Goal: Task Accomplishment & Management: Complete application form

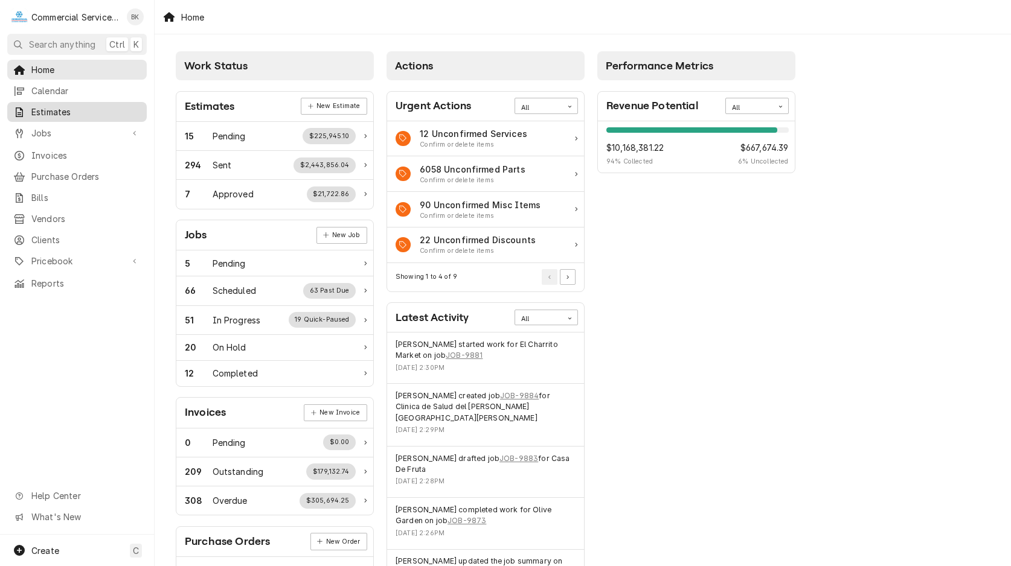
click at [69, 106] on span "Estimates" at bounding box center [85, 112] width 109 height 13
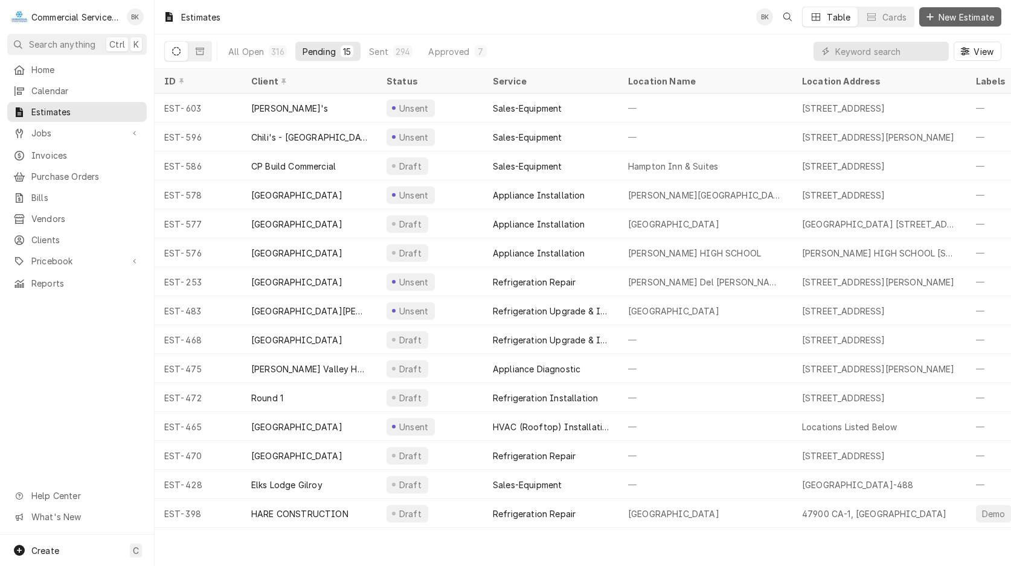
click at [946, 15] on span "New Estimate" at bounding box center [966, 17] width 60 height 13
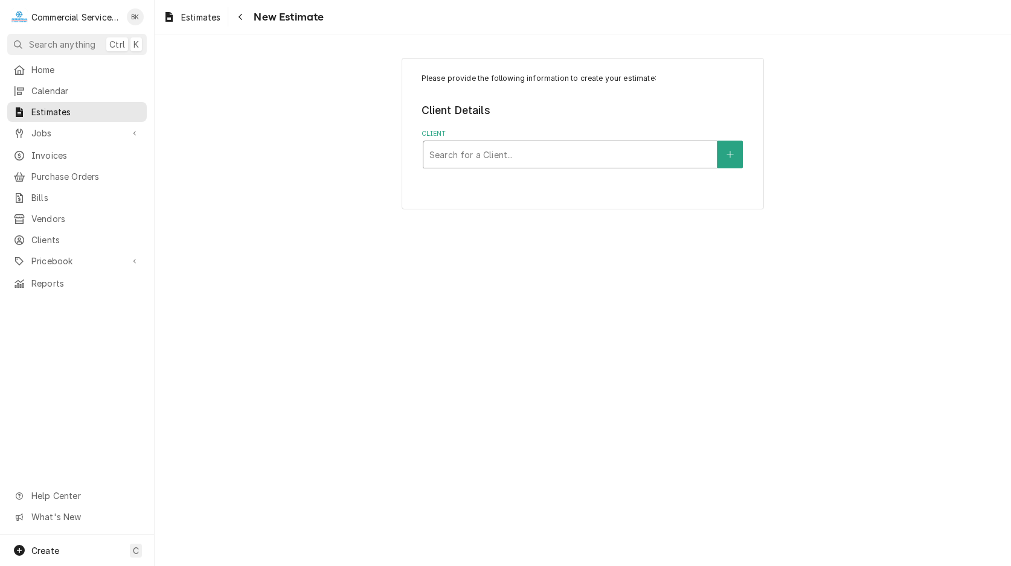
click at [599, 158] on div "Client" at bounding box center [569, 155] width 281 height 22
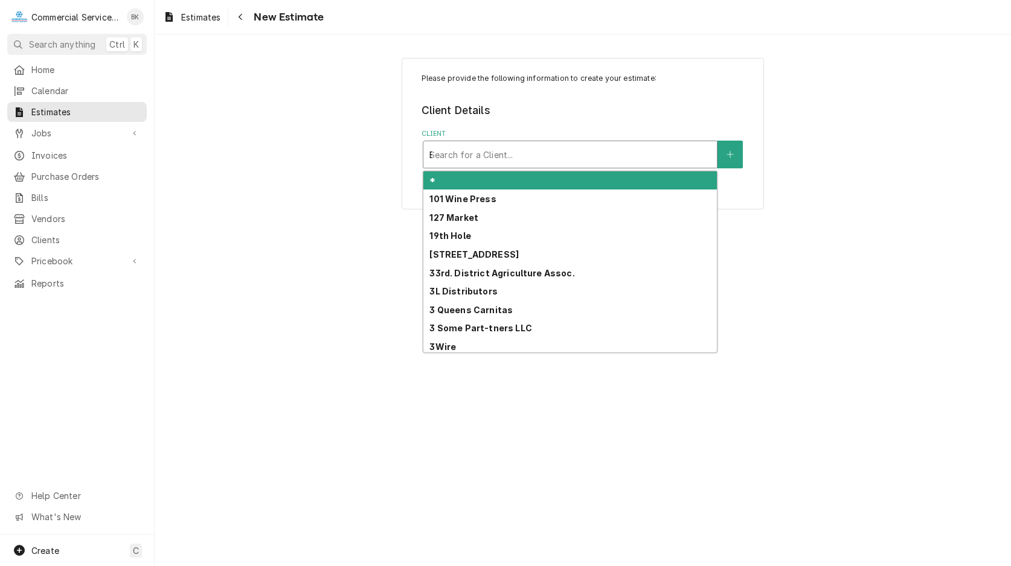
type input "BS"
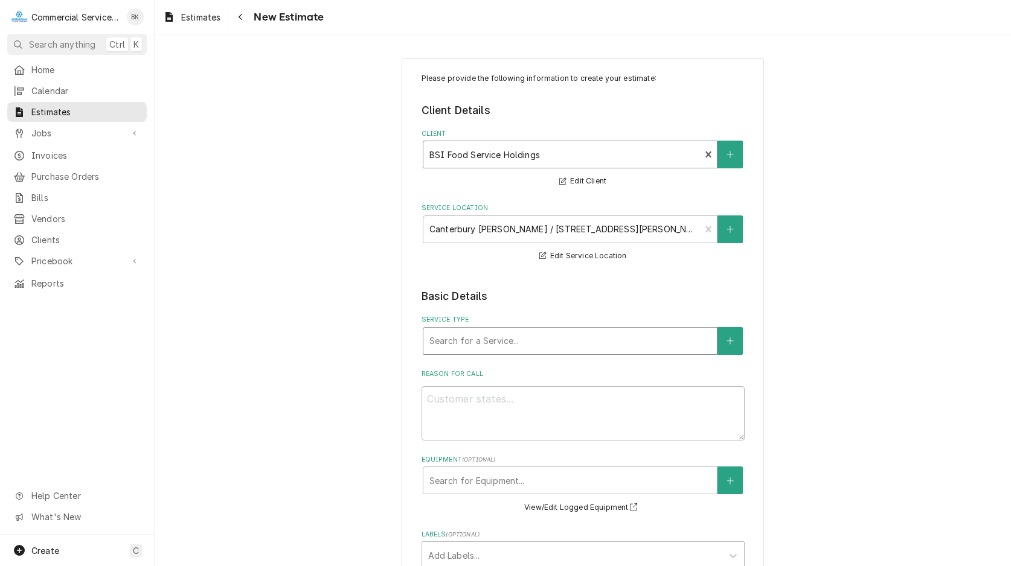
click at [519, 331] on div "Service Type" at bounding box center [569, 341] width 281 height 22
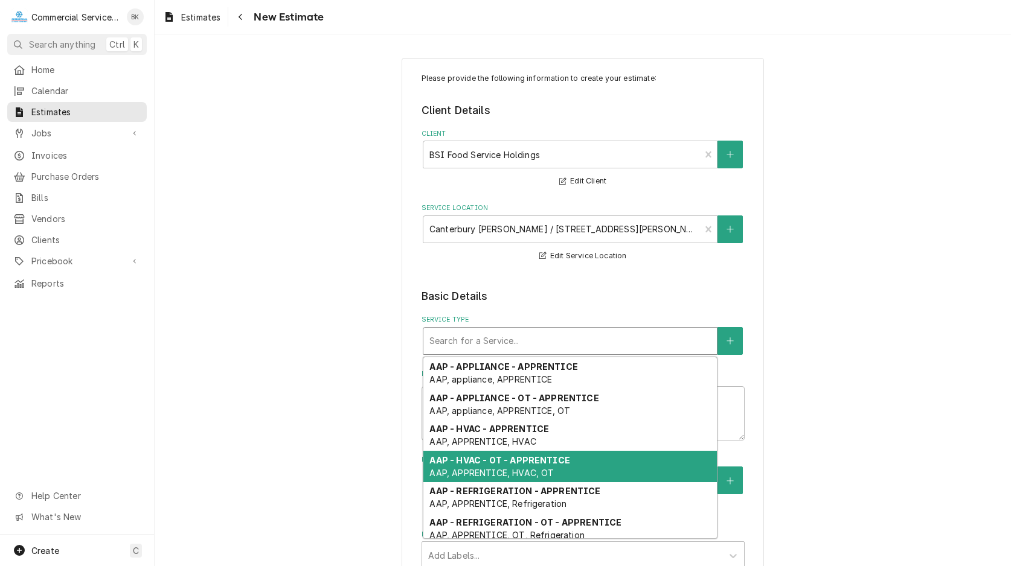
type textarea "x"
type input "A"
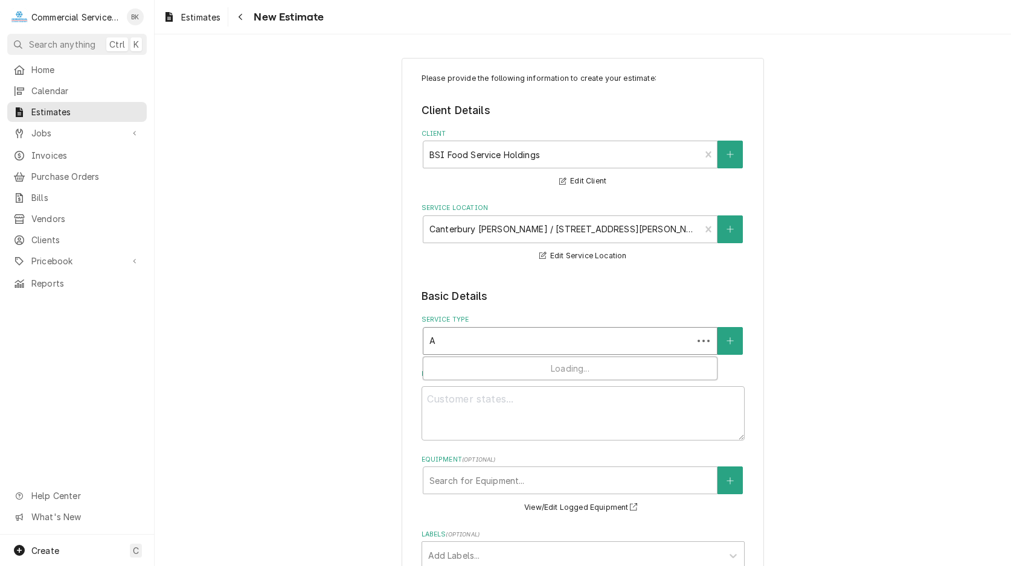
type textarea "x"
type input "AP"
type textarea "x"
type input "APP"
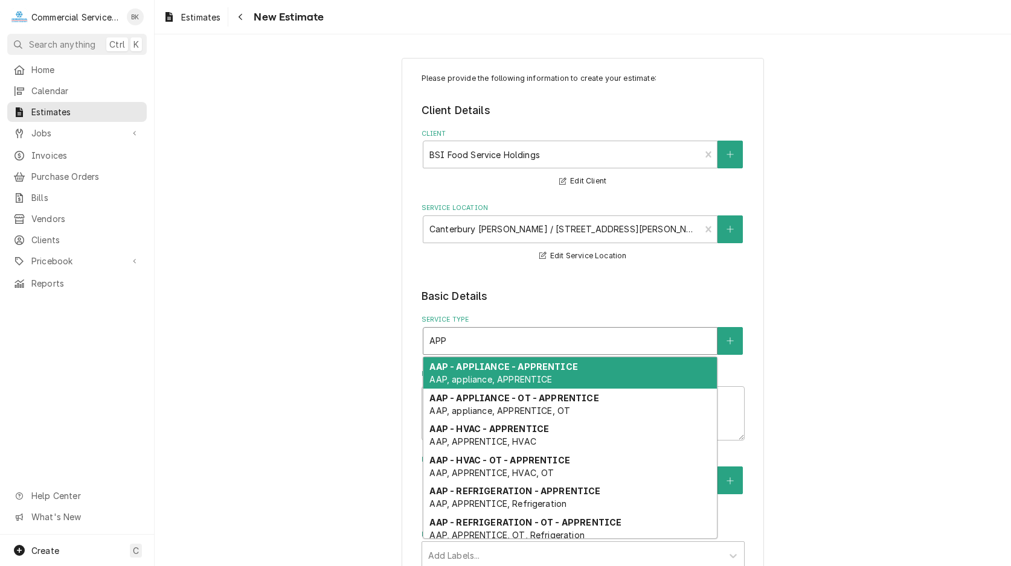
type textarea "x"
type input "AP"
type textarea "x"
type input "APL"
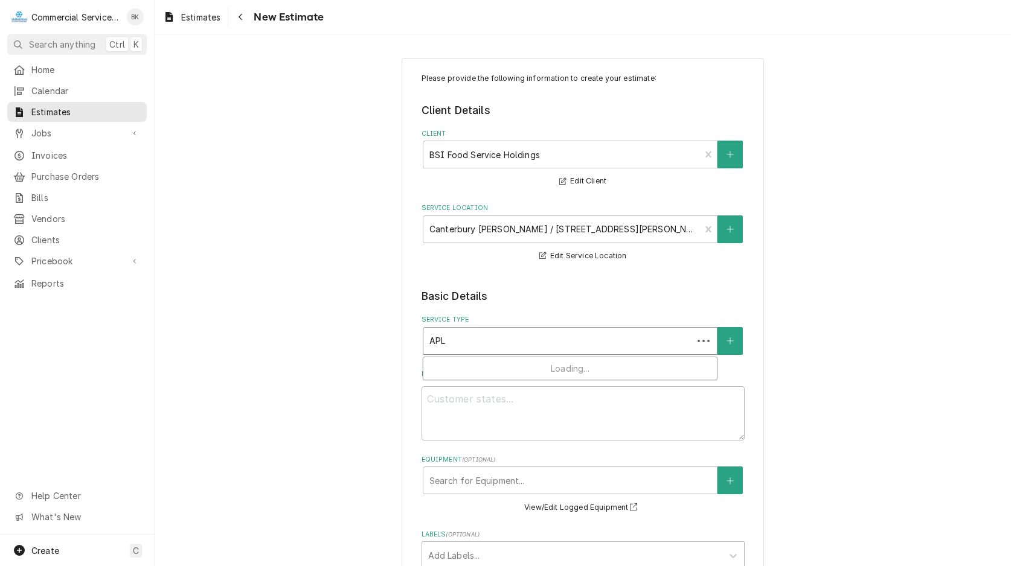
type textarea "x"
type input "APLI"
type textarea "x"
type input "APLIN"
type textarea "x"
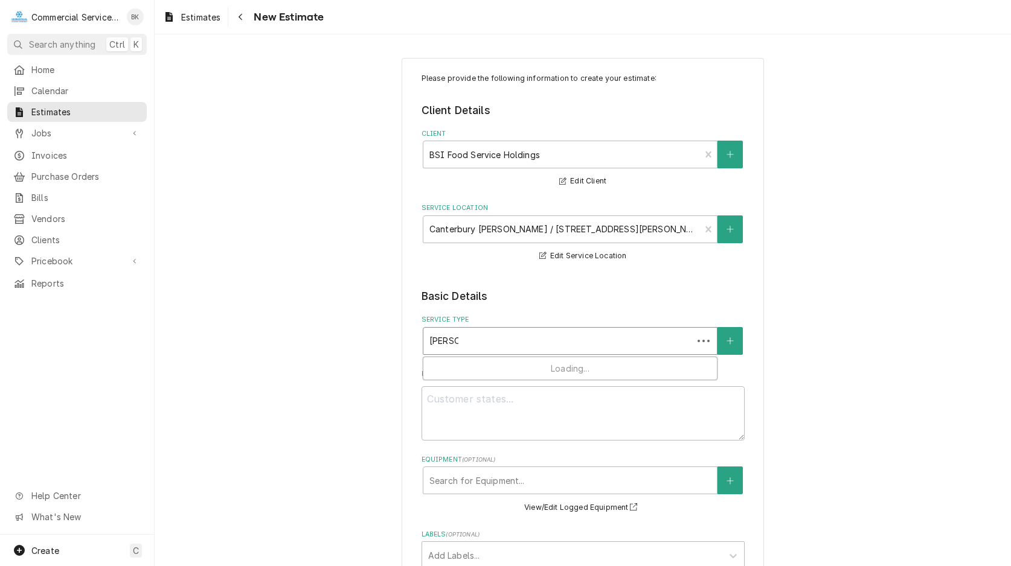
type input "APLINA"
type textarea "x"
type input "APLINAC"
type textarea "x"
type input "APLINACE"
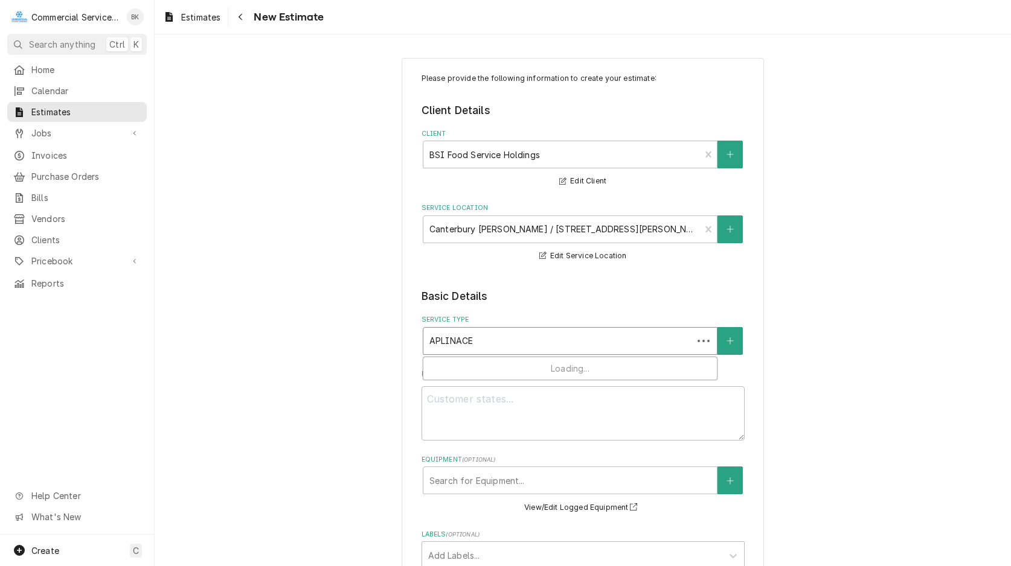
type textarea "x"
type input "APLINAC"
type textarea "x"
type input "APLINA"
type textarea "x"
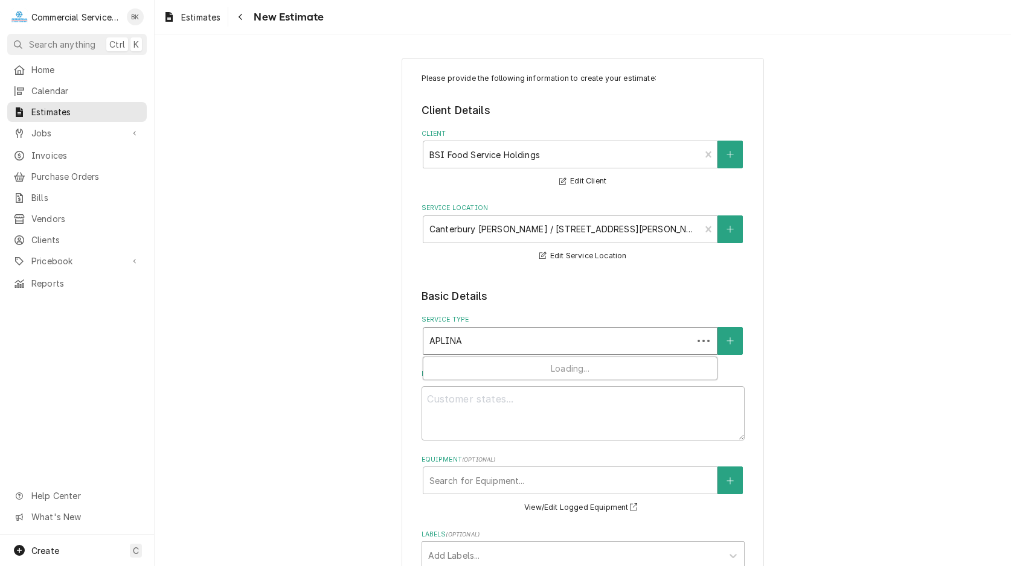
type input "APLIN"
type textarea "x"
type input "APLI"
type textarea "x"
type input "APLIA"
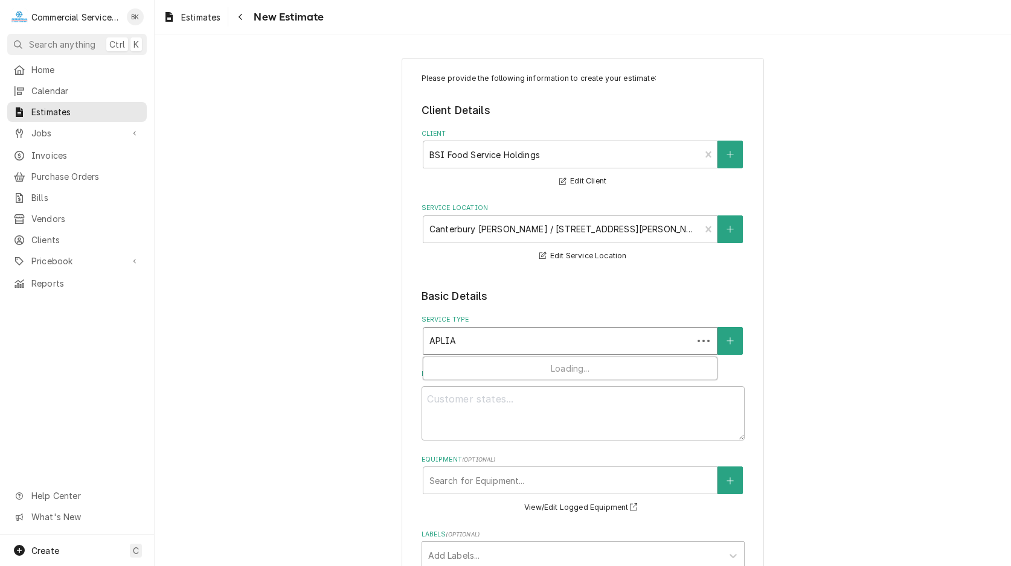
type textarea "x"
type input "APLIAN"
type textarea "x"
type input "APLIANC"
type textarea "x"
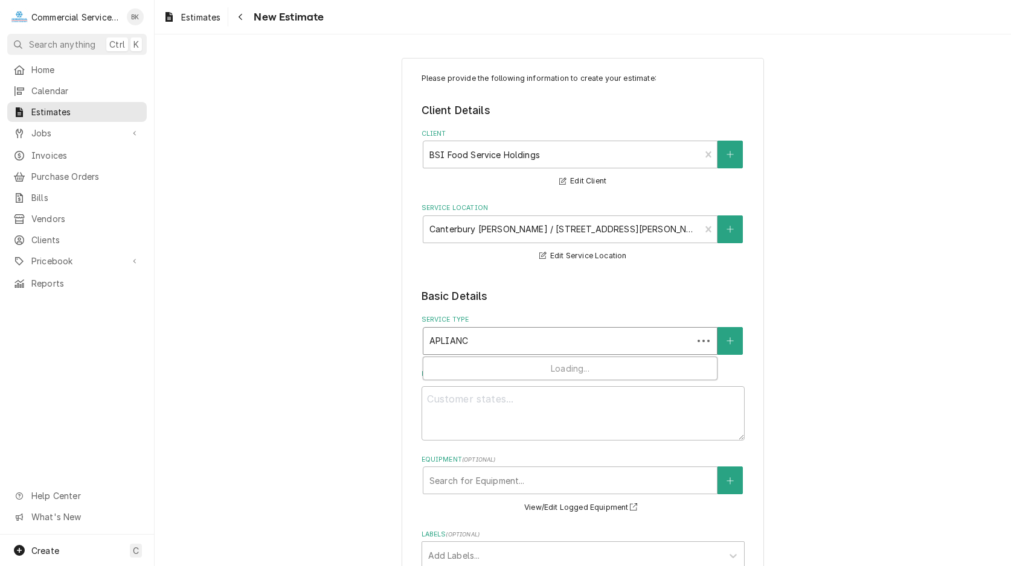
type input "APLIANCE"
type textarea "x"
type input "APLIANC"
type textarea "x"
type input "APLIAN"
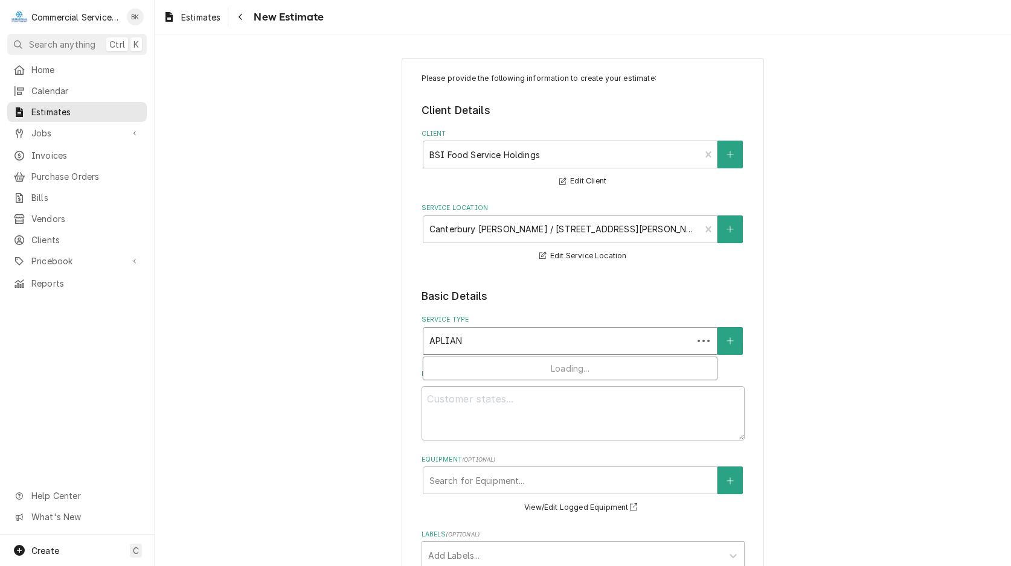
type textarea "x"
type input "APLIA"
type textarea "x"
type input "APLI"
type textarea "x"
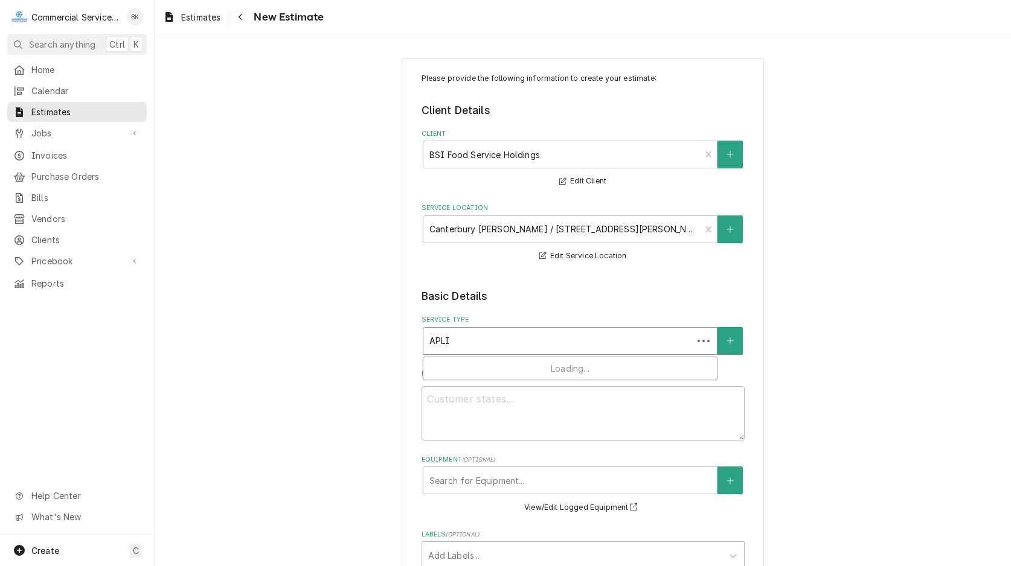
type input "APL"
type textarea "x"
type input "AP"
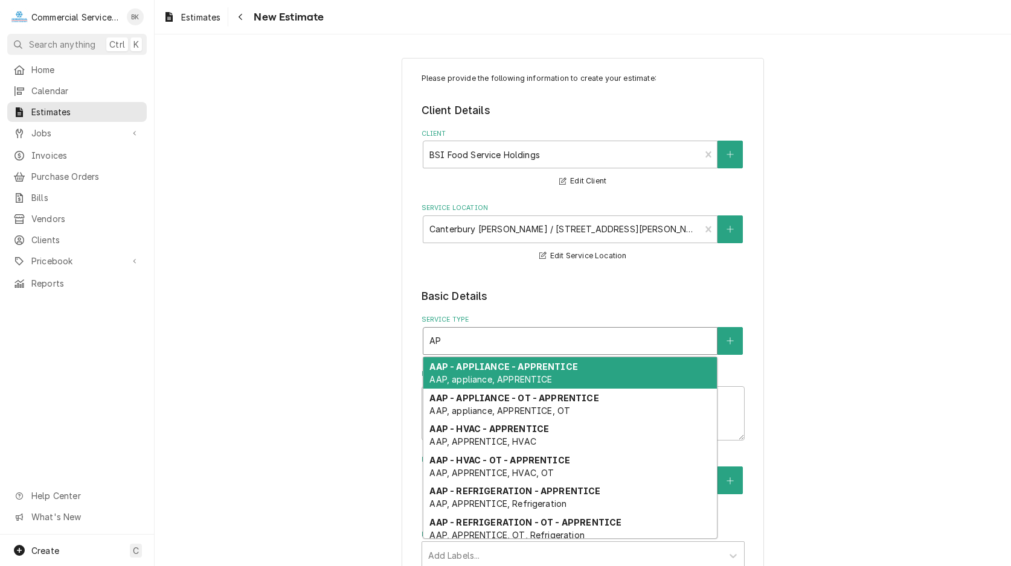
type textarea "x"
type input "APP"
type textarea "x"
type input "APPL"
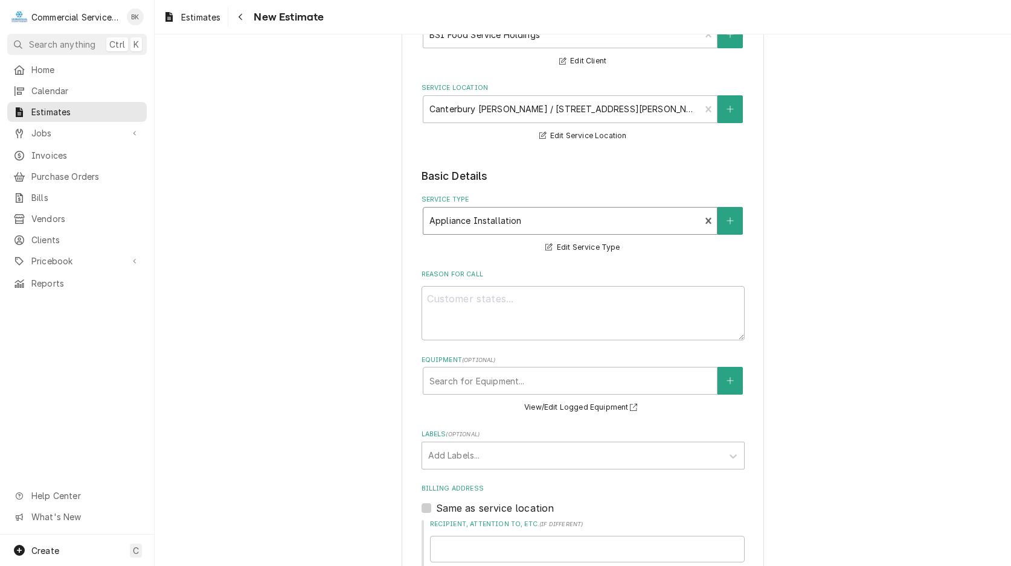
scroll to position [123, 0]
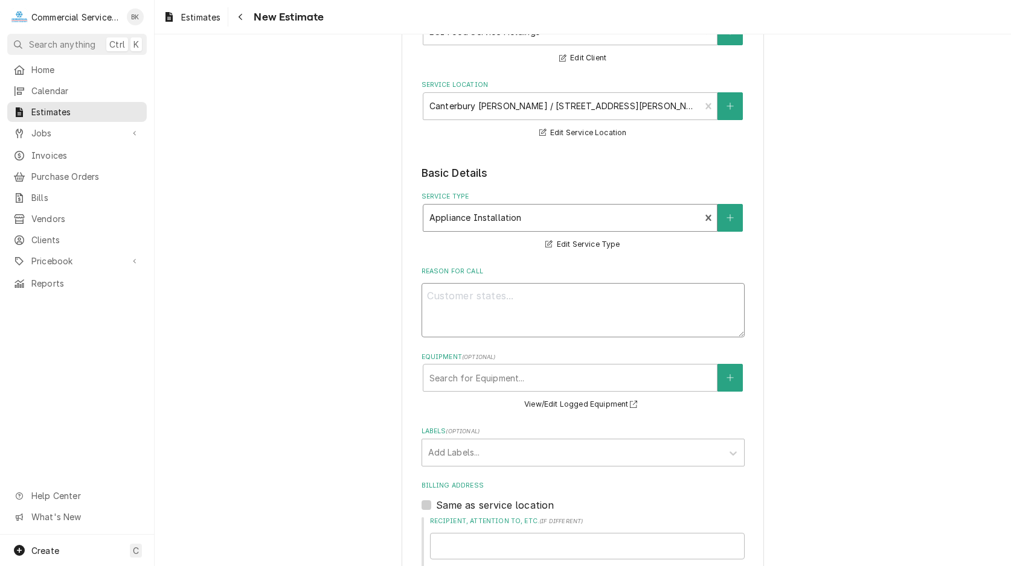
click at [510, 299] on textarea "Reason For Call" at bounding box center [582, 310] width 323 height 54
type textarea "x"
type textarea "I"
type textarea "x"
type textarea "IN"
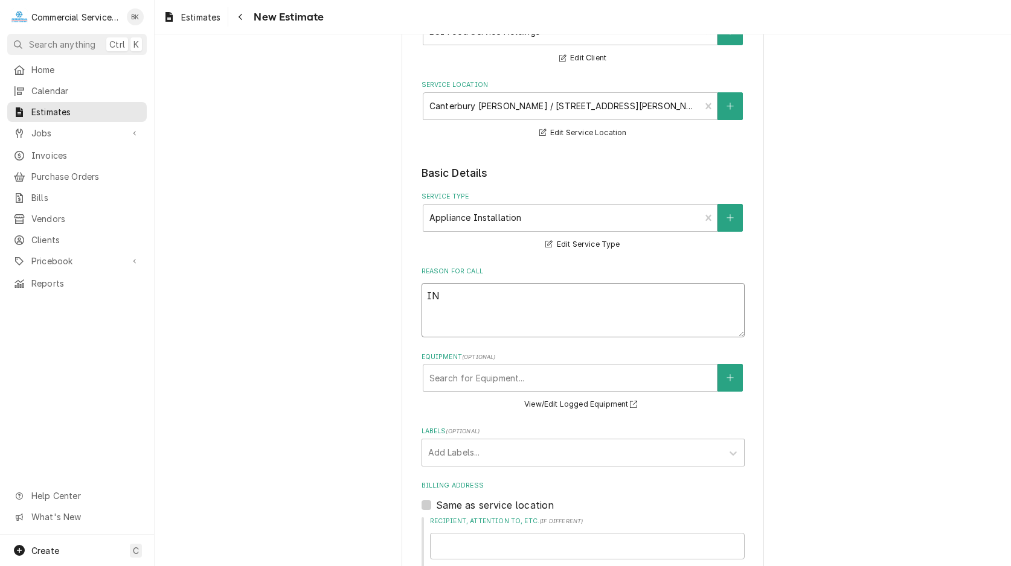
type textarea "x"
type textarea "I"
type textarea "x"
type textarea "In"
type textarea "x"
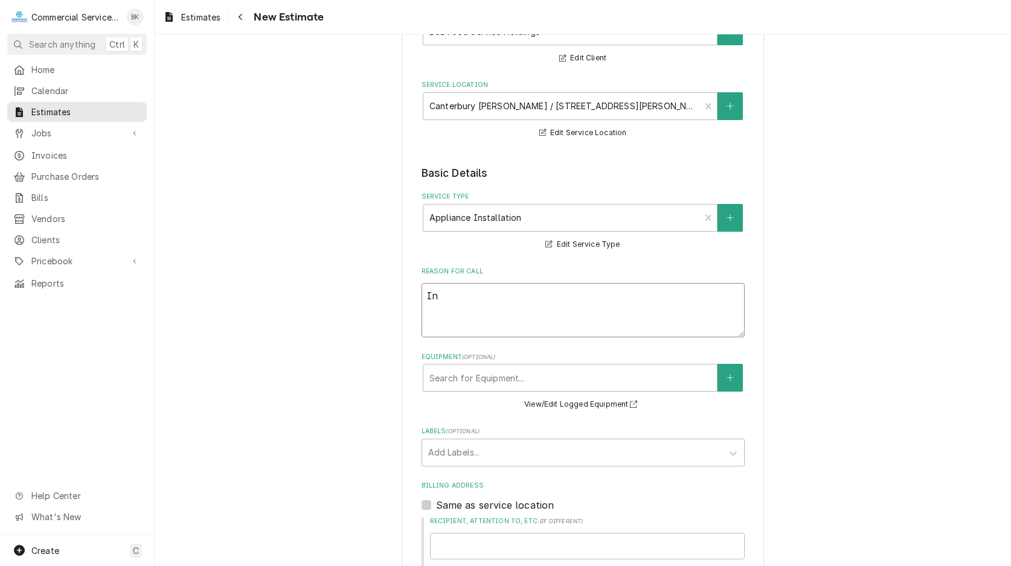
type textarea "Ins"
type textarea "x"
type textarea "Inst"
type textarea "x"
type textarea "Insta"
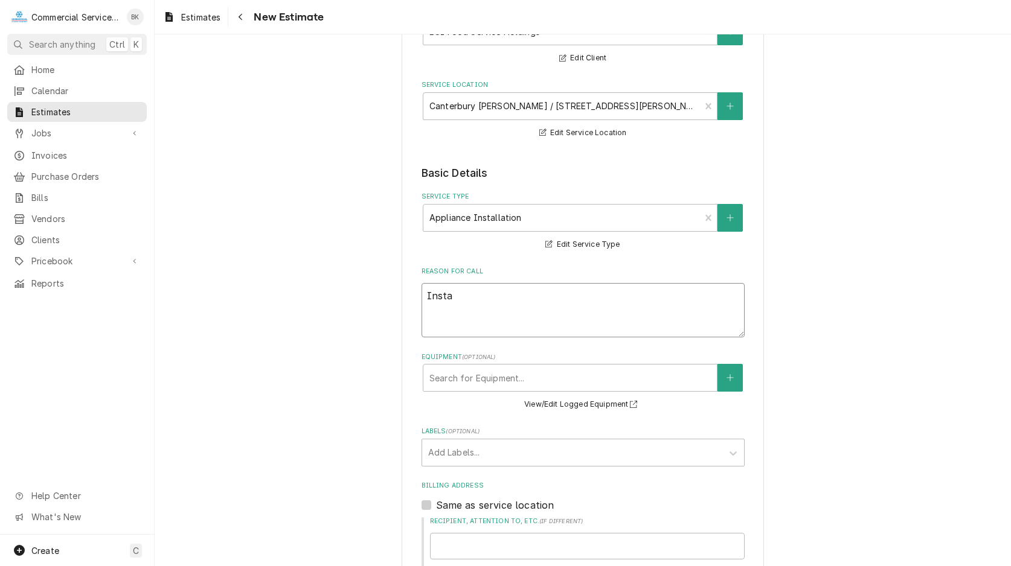
type textarea "x"
type textarea "Instal"
type textarea "x"
type textarea "Install"
type textarea "x"
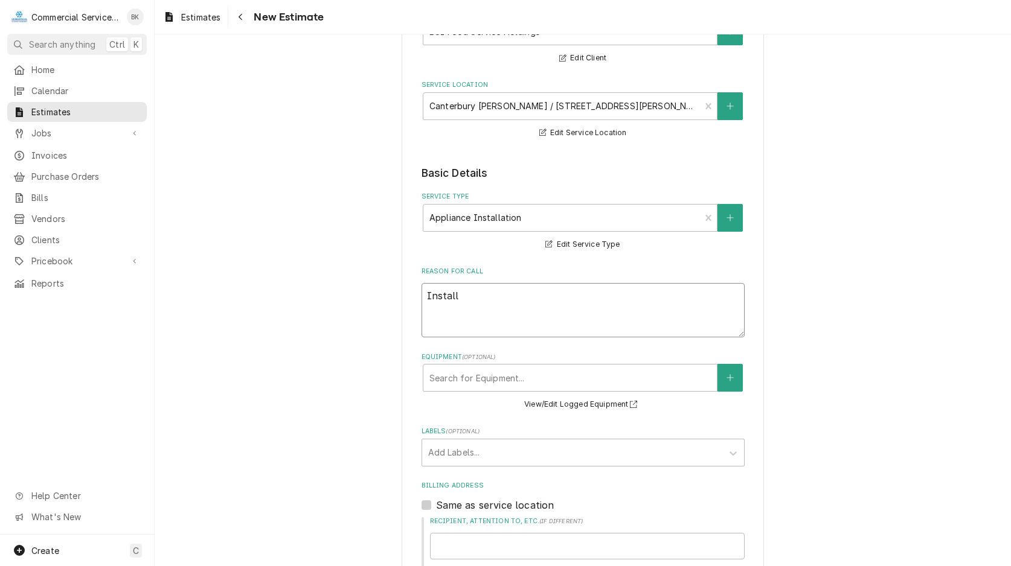
type textarea "Installa"
type textarea "x"
type textarea "Installat"
type textarea "x"
type textarea "Installati"
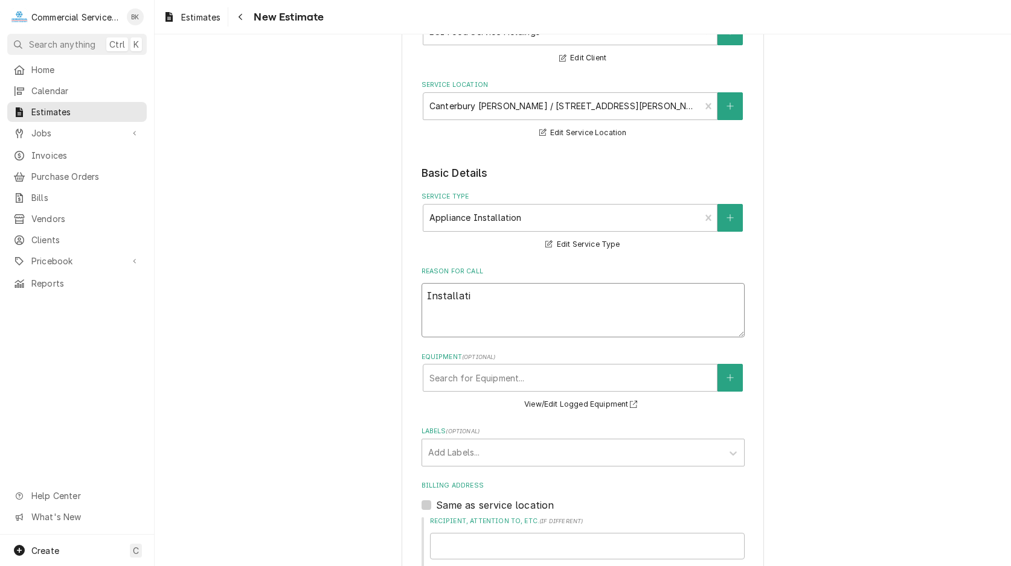
type textarea "x"
type textarea "Installatio"
type textarea "x"
type textarea "Installation"
type textarea "x"
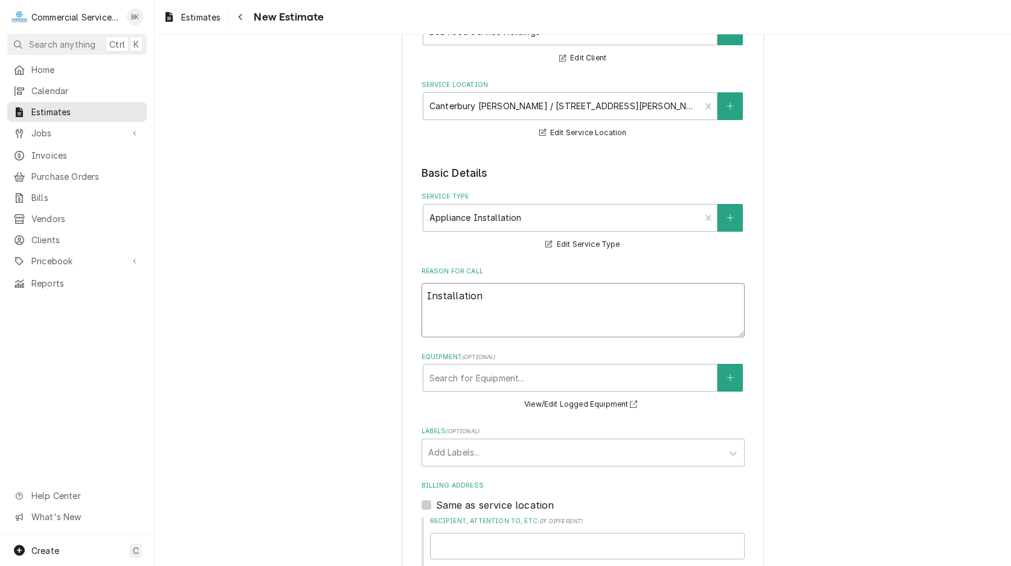
type textarea "Installation"
type textarea "x"
type textarea "Installation o"
type textarea "x"
type textarea "Installation of"
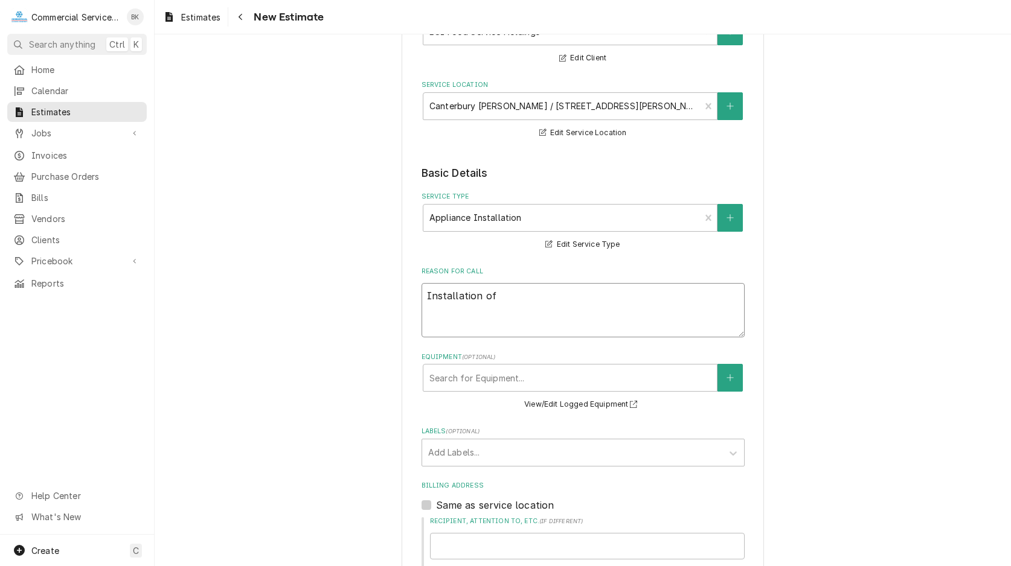
type textarea "x"
type textarea "Installation of"
type textarea "x"
type textarea "Installation of m"
type textarea "x"
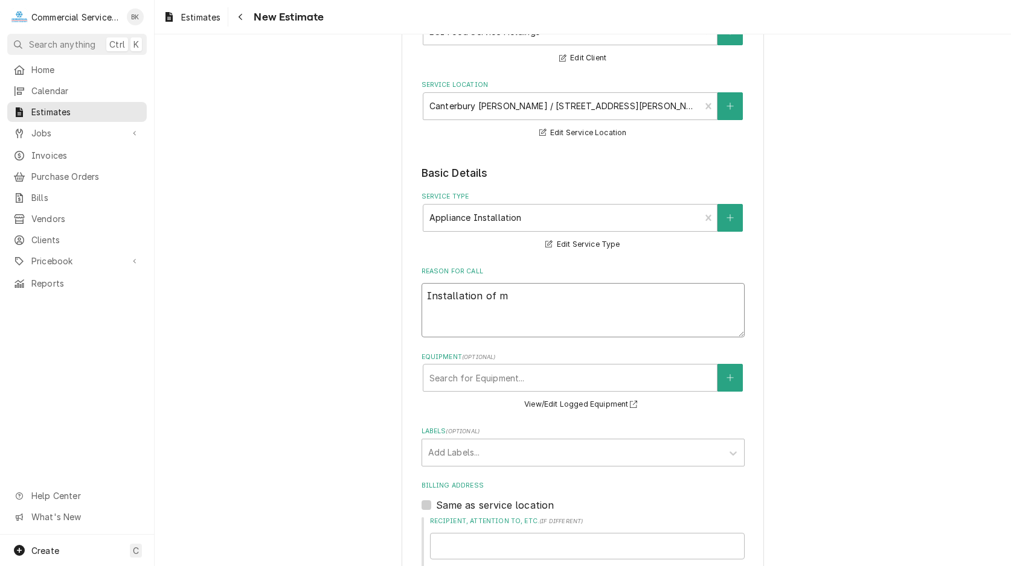
type textarea "Installation of mo"
type textarea "x"
type textarea "Installation of mod"
type textarea "x"
type textarea "Installation of modi"
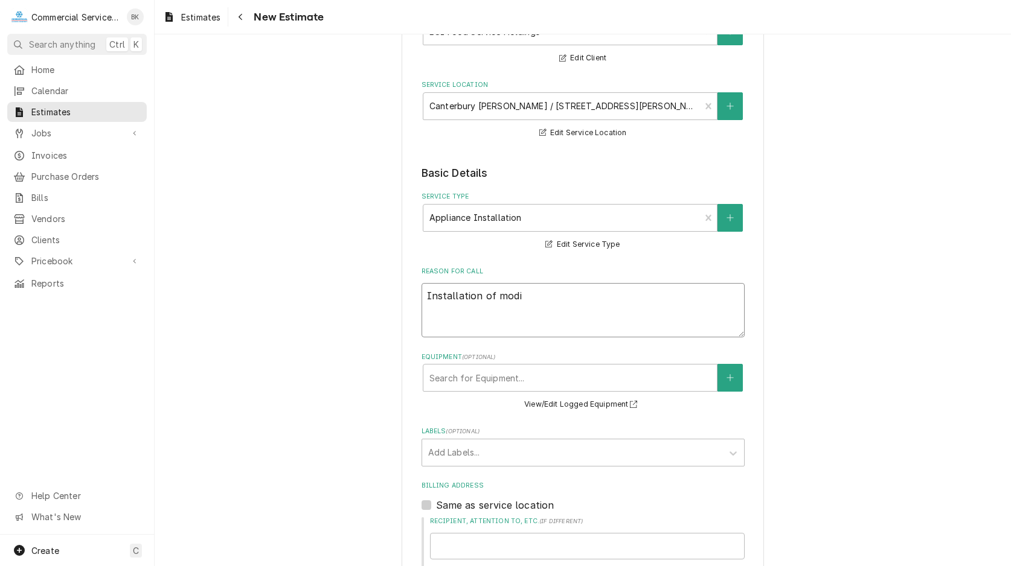
type textarea "x"
type textarea "Installation of modif"
type textarea "x"
type textarea "Installation of modifi"
type textarea "x"
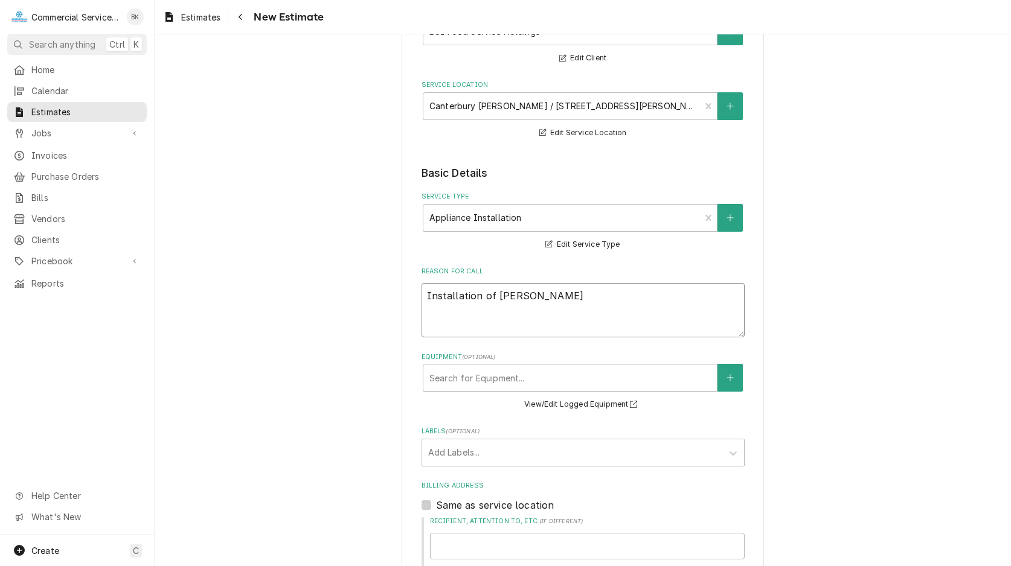
type textarea "Installation of modifie"
type textarea "x"
type textarea "Installation of modifi"
type textarea "x"
type textarea "Installation of modifie"
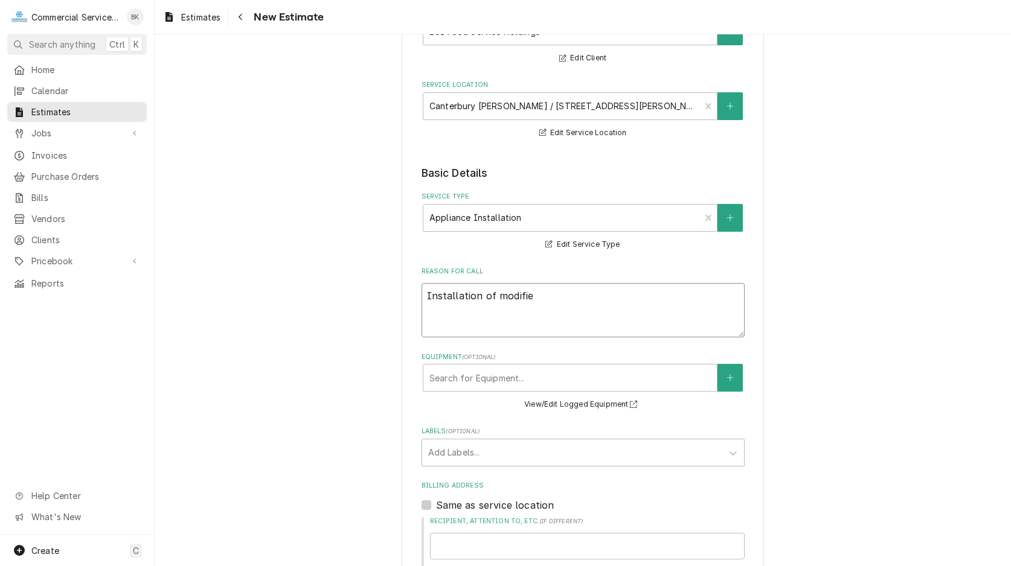
type textarea "x"
type textarea "Installation of modified"
type textarea "x"
type textarea "Installation of modified"
type textarea "x"
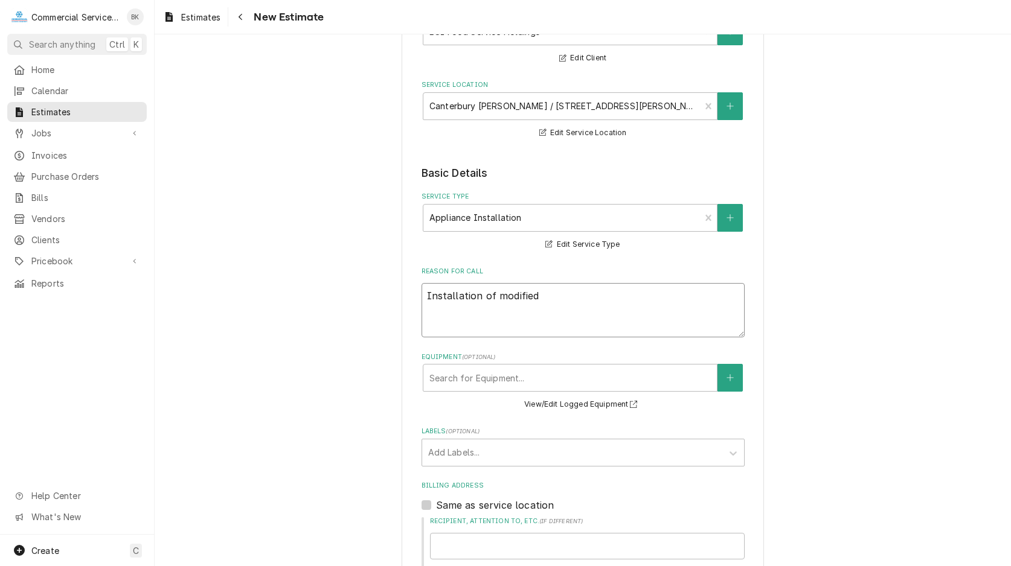
type textarea "Installation of modified s"
type textarea "x"
type textarea "Installation of modified sh"
type textarea "x"
type textarea "Installation of modified she"
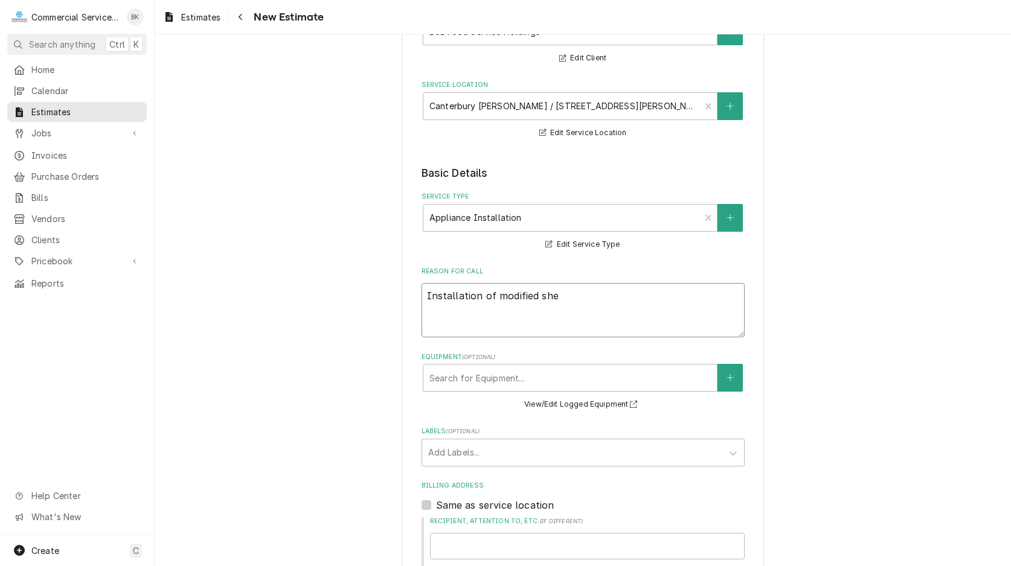
type textarea "x"
type textarea "Installation of modified shel"
type textarea "x"
type textarea "Installation of modified shelf"
type textarea "x"
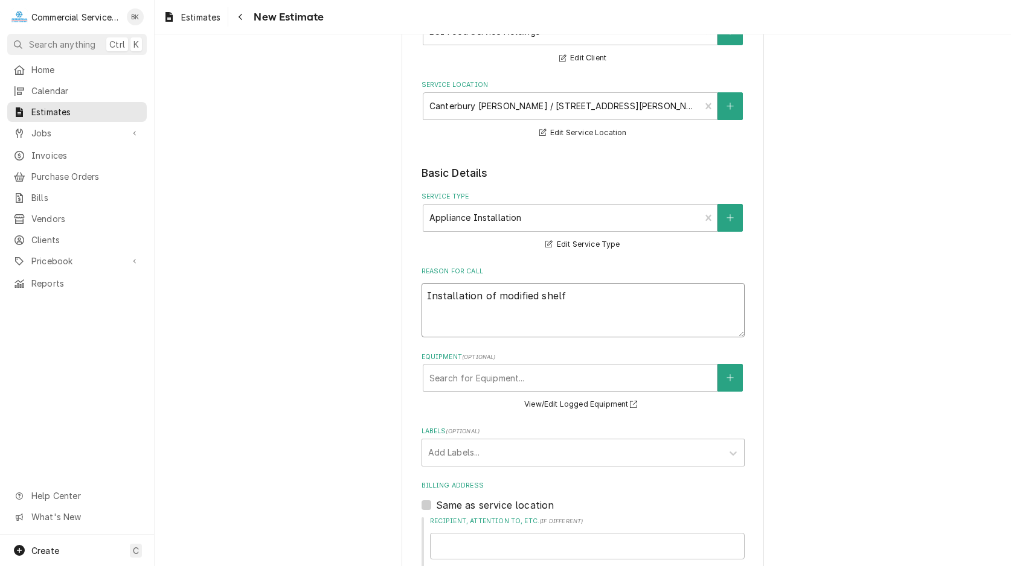
type textarea "Installation of modified shelf"
type textarea "x"
type textarea "Installation of modified shelf t"
type textarea "x"
type textarea "Installation of modified shelf to"
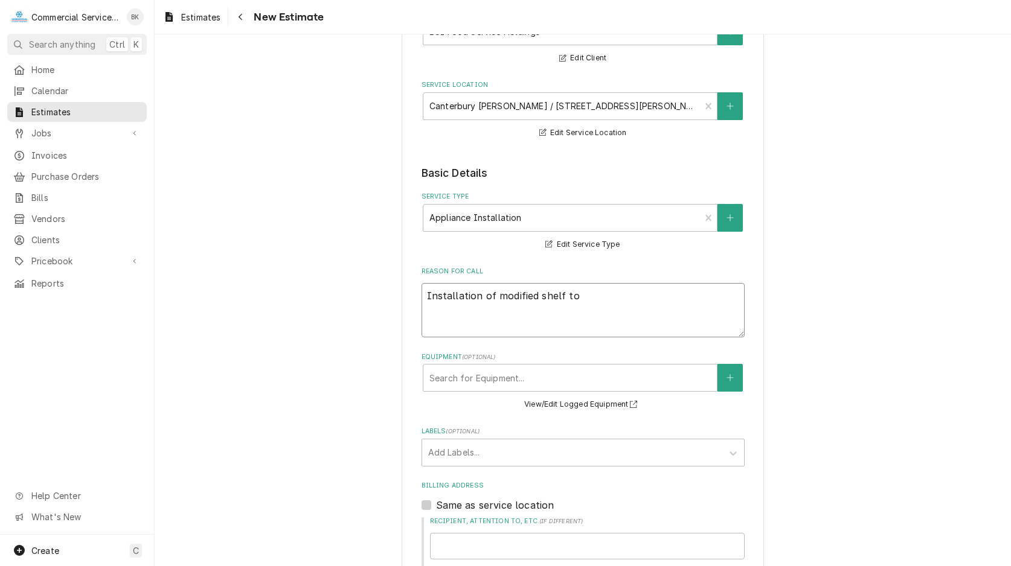
type textarea "x"
type textarea "Installation of modified shelf to"
type textarea "x"
type textarea "Installation of modified shelf to i"
type textarea "x"
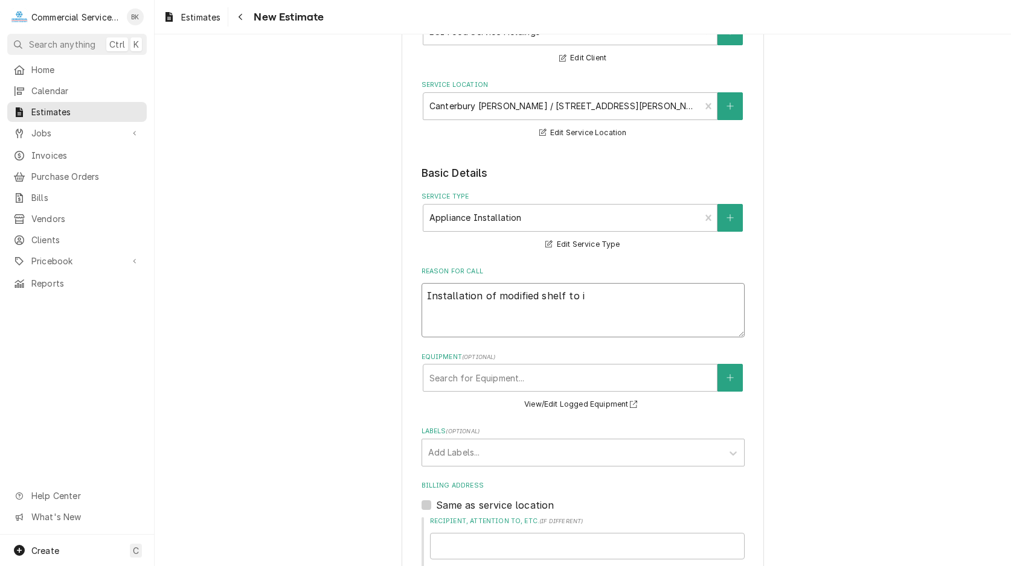
type textarea "Installation of modified shelf to in"
type textarea "x"
type textarea "Installation of modified shelf to inc"
type textarea "x"
type textarea "Installation of modified shelf to incl"
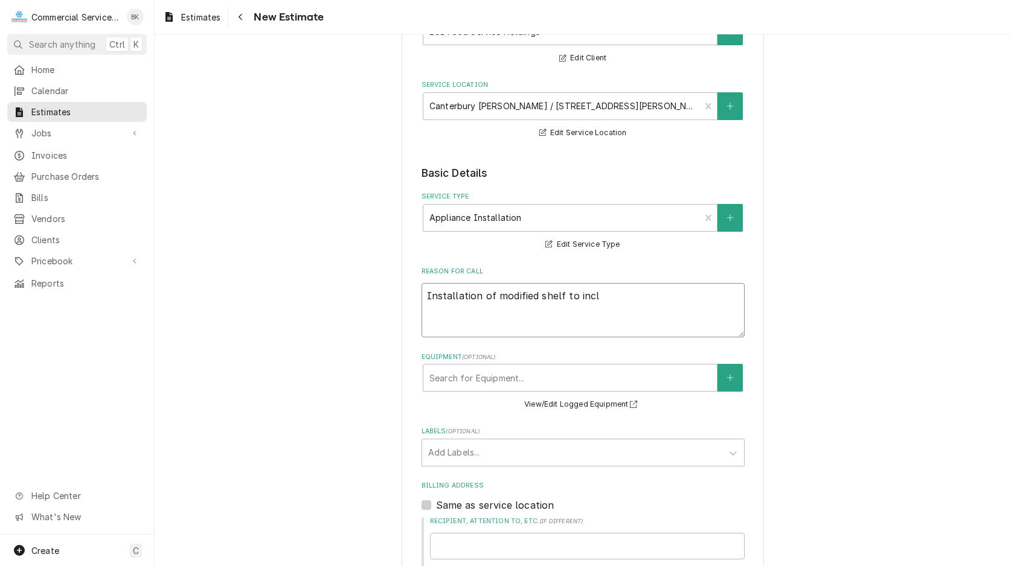
type textarea "x"
type textarea "Installation of modified shelf to inclu"
type textarea "x"
type textarea "Installation of modified shelf to includ"
type textarea "x"
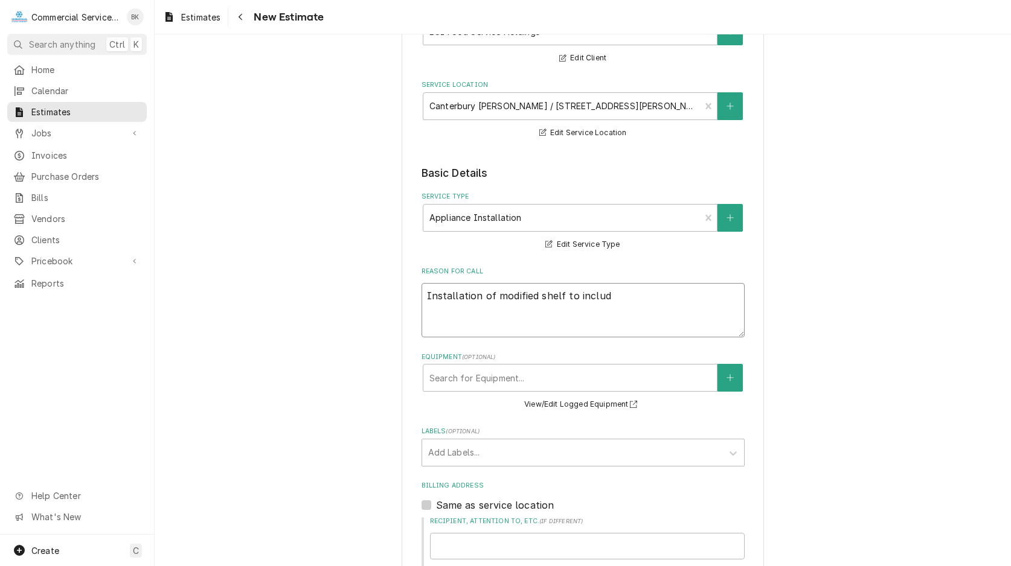
type textarea "Installation of modified shelf to include"
type textarea "x"
type textarea "Installation of modified shelf to include"
type textarea "x"
type textarea "Installation of modified shelf to include h"
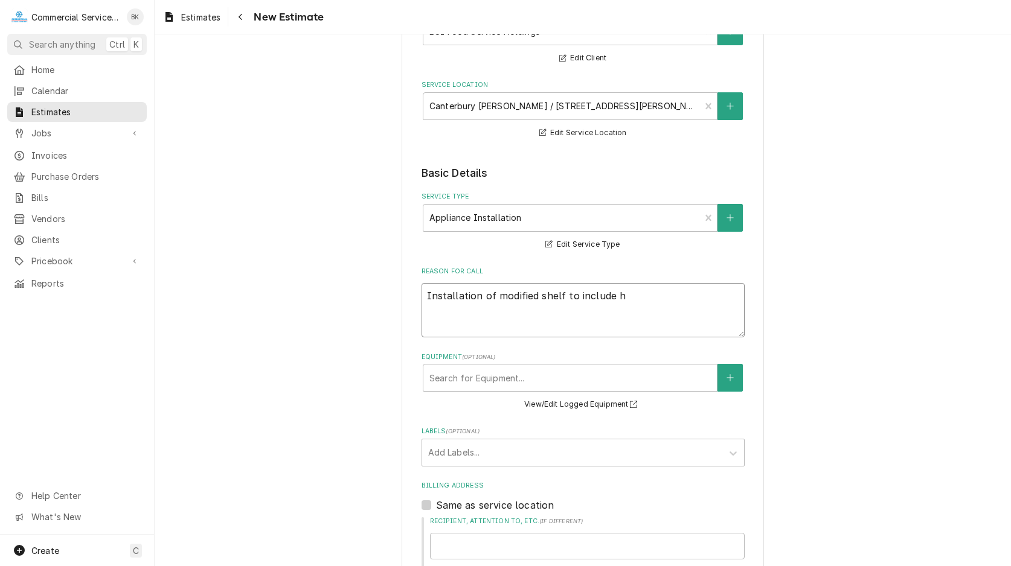
type textarea "x"
type textarea "Installation of modified shelf to include hea"
type textarea "x"
type textarea "Installation of modified shelf to include heat"
type textarea "x"
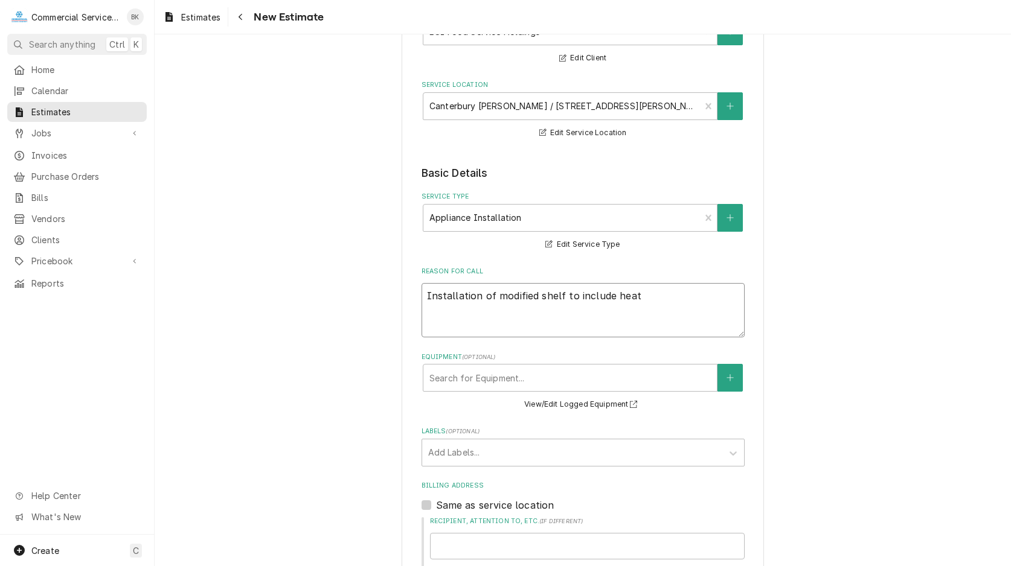
type textarea "Installation of modified shelf to include heat"
type textarea "x"
type textarea "Installation of modified shelf to include heat a"
type textarea "x"
type textarea "Installation of modified shelf to include heat an"
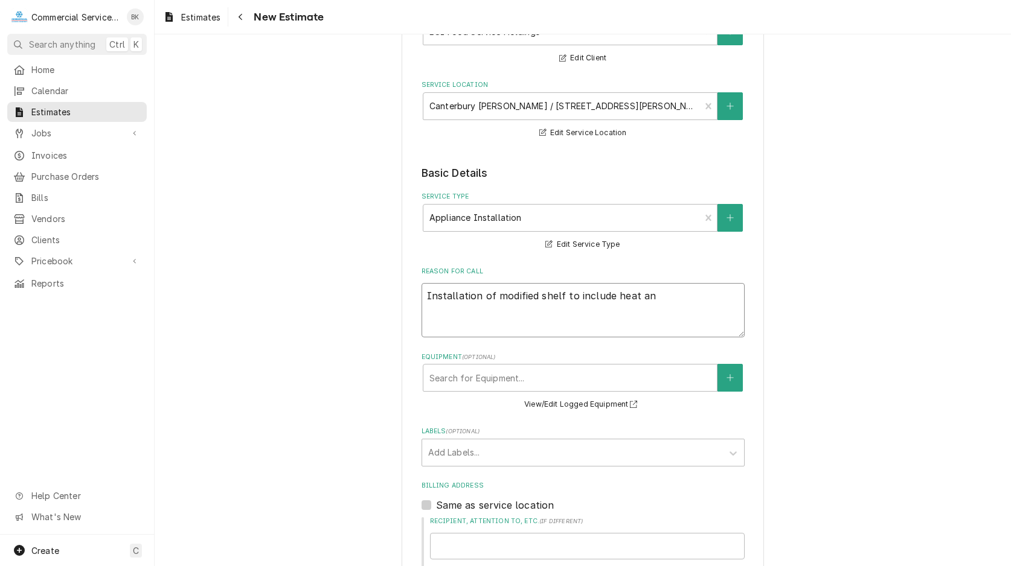
type textarea "x"
type textarea "Installation of modified shelf to include heat and"
type textarea "x"
type textarea "Installation of modified shelf to include heat and"
type textarea "x"
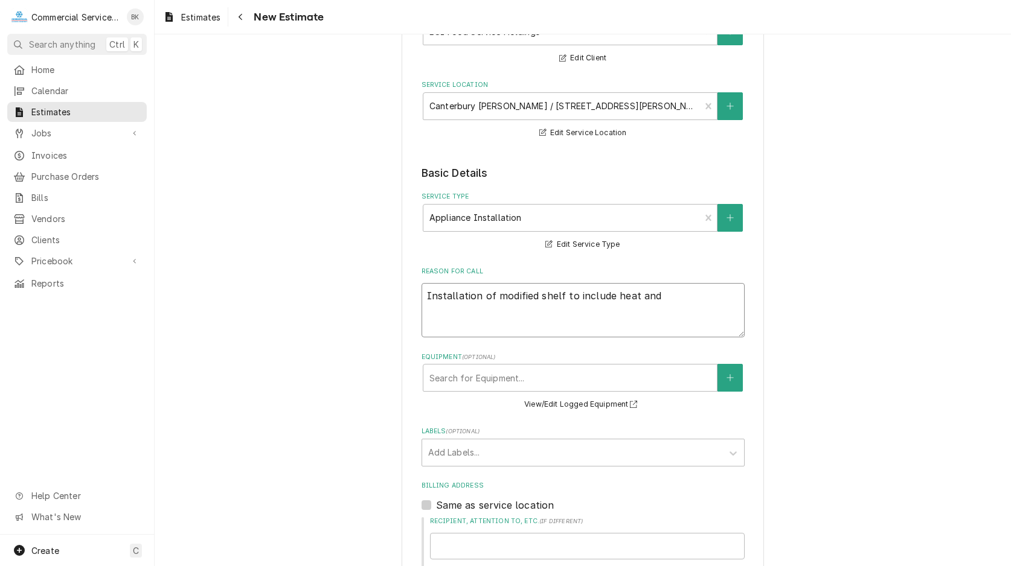
type textarea "Installation of modified shelf to include heat and l"
type textarea "x"
type textarea "Installation of modified shelf to include heat and li"
type textarea "x"
type textarea "Installation of modified shelf to include heat and l"
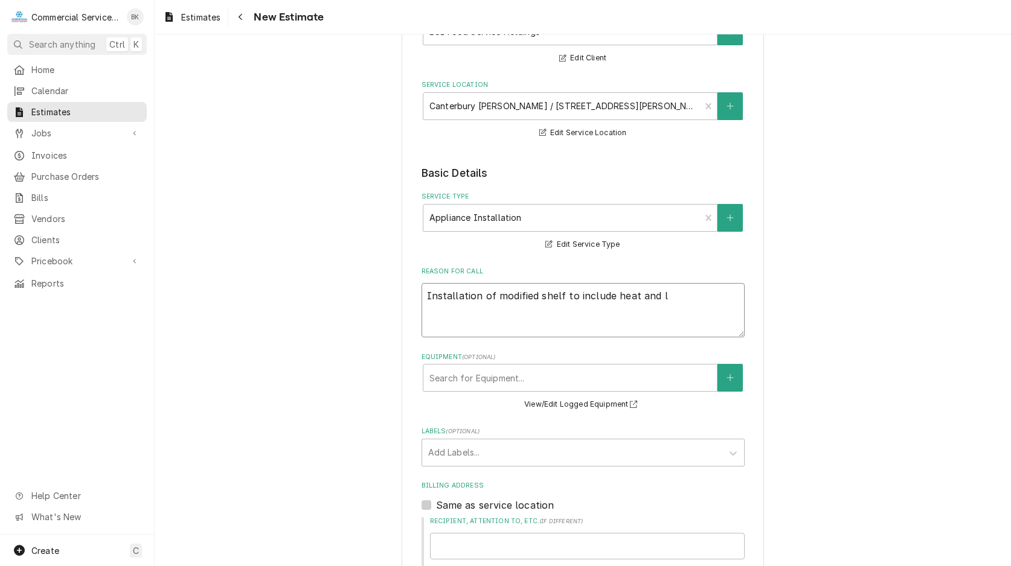
type textarea "x"
type textarea "Installation of modified shelf to include heat and"
type textarea "x"
type textarea "Installation of modified shelf to include heat and l"
type textarea "x"
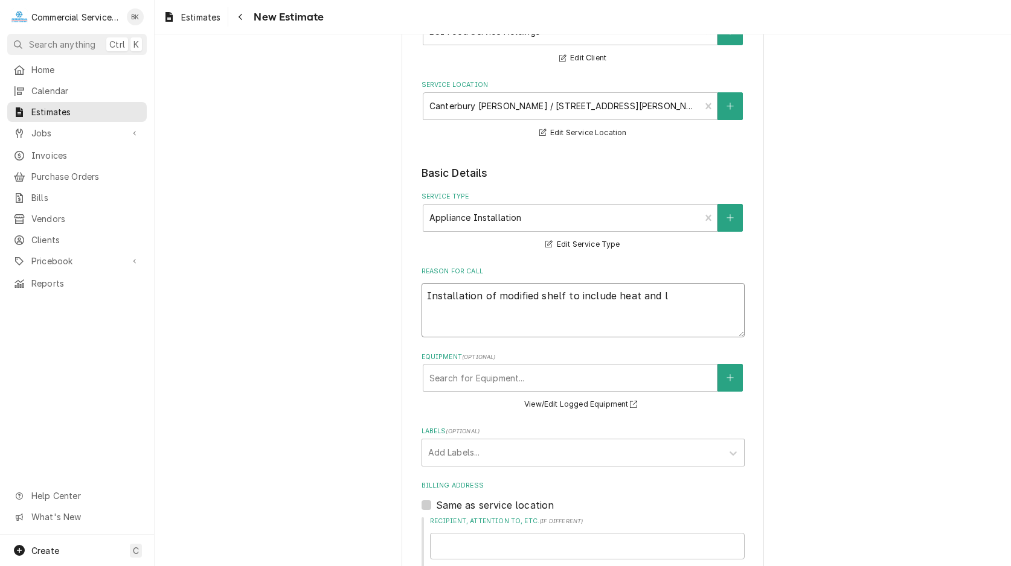
type textarea "Installation of modified shelf to include heat and lg"
type textarea "x"
type textarea "Installation of modified shelf to include heat and lgi"
type textarea "x"
type textarea "Installation of modified shelf to include heat and lg"
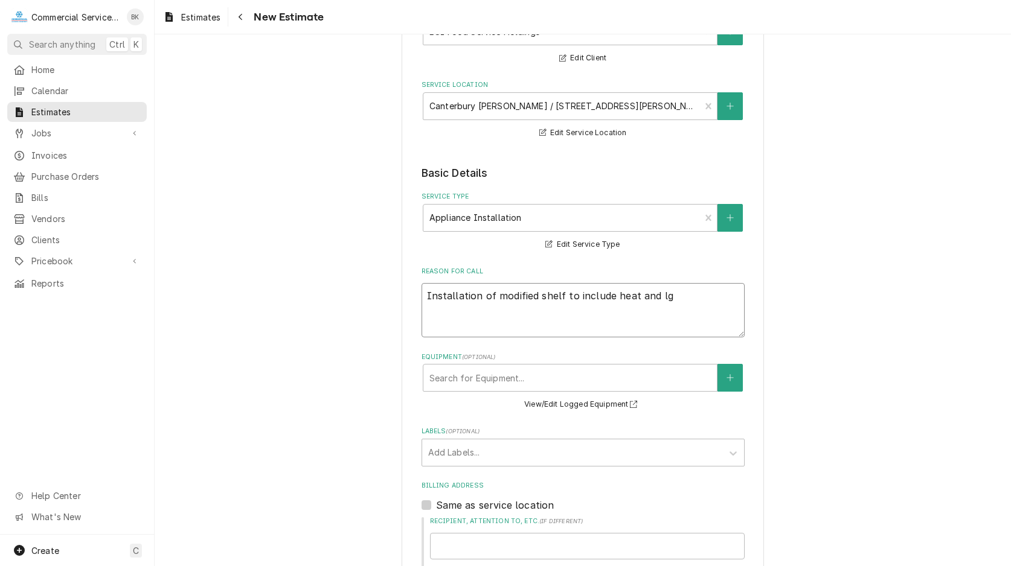
type textarea "x"
type textarea "Installation of modified shelf to include heat and l"
type textarea "x"
type textarea "Installation of modified shelf to include heat and li"
type textarea "x"
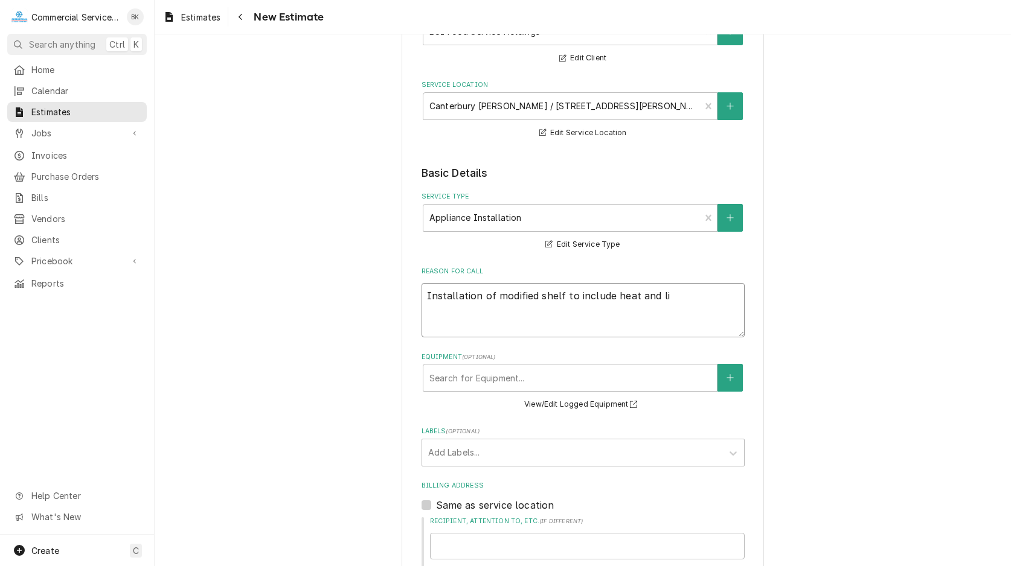
type textarea "Installation of modified shelf to include heat and lig"
type textarea "x"
type textarea "Installation of modified shelf to include heat and ligh"
type textarea "x"
type textarea "Installation of modified shelf to include heat and lighti"
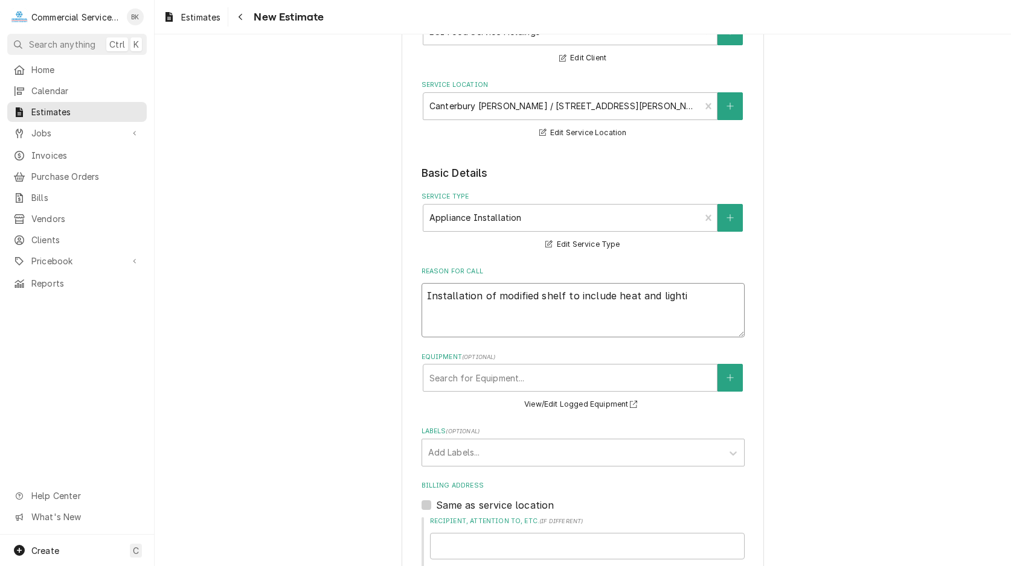
type textarea "x"
type textarea "Installation of modified shelf to include heat and lightin"
type textarea "x"
type textarea "Installation of modified shelf to include heat and lighting"
type textarea "x"
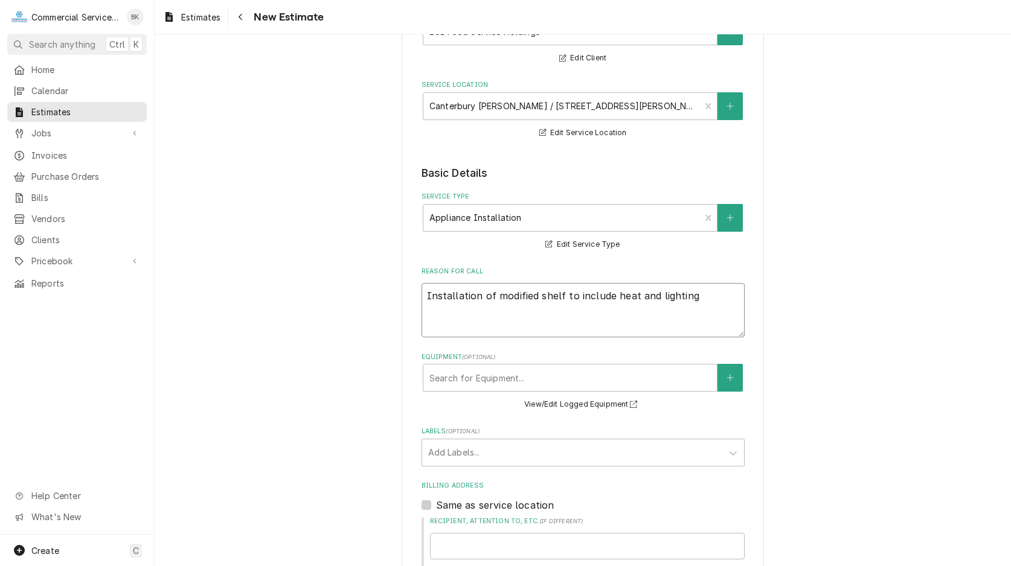
type textarea "Installation of modified shelf to include heat and lighting"
type textarea "x"
type textarea "Installation of modified shelf to include heat and lighting p"
type textarea "x"
type textarea "Installation of modified shelf to include heat and lighting pr"
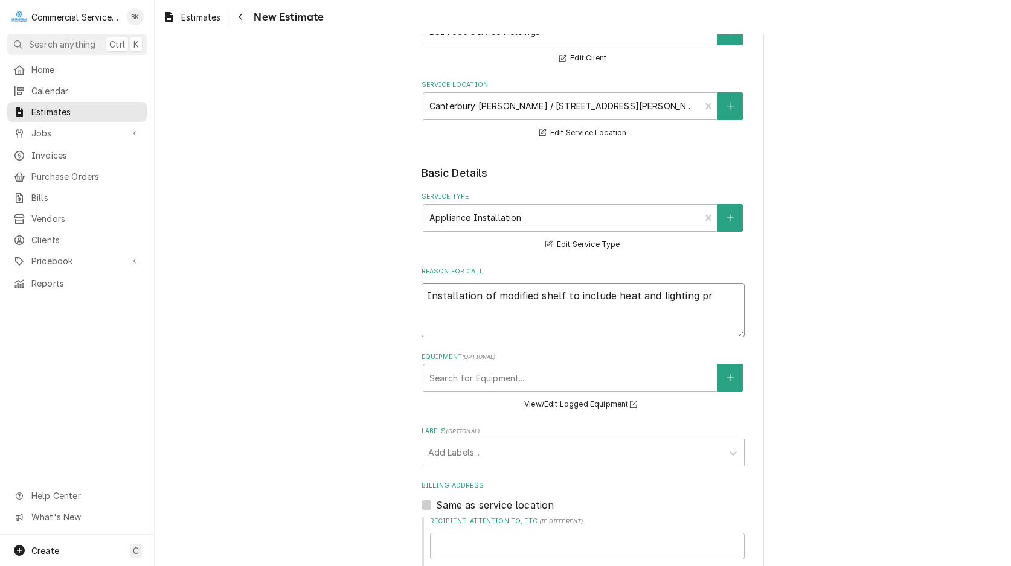
type textarea "x"
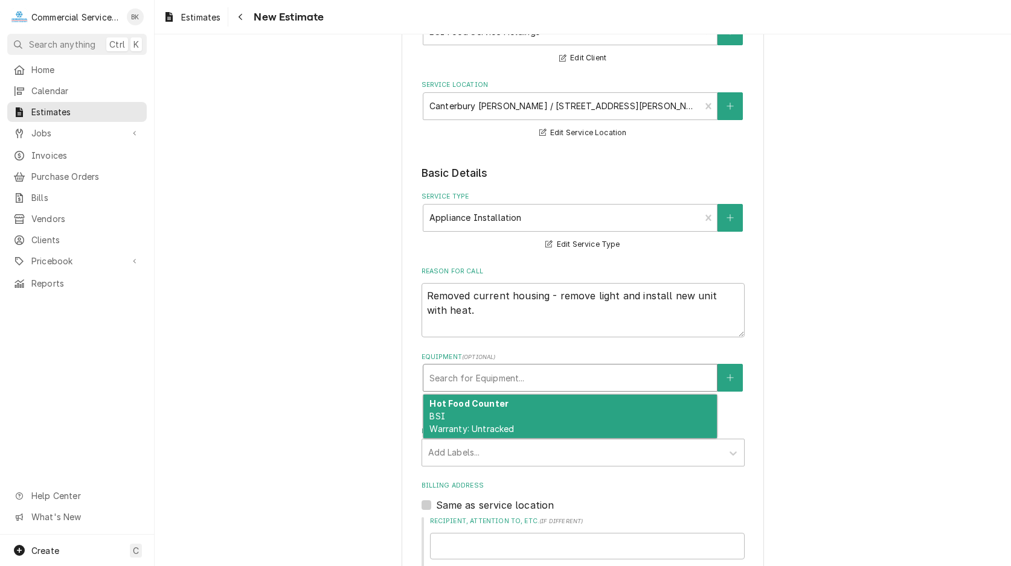
click at [609, 377] on div "Equipment" at bounding box center [569, 378] width 281 height 22
click at [536, 412] on div "Hot Food Counter BSI Warranty: Untracked" at bounding box center [569, 417] width 293 height 44
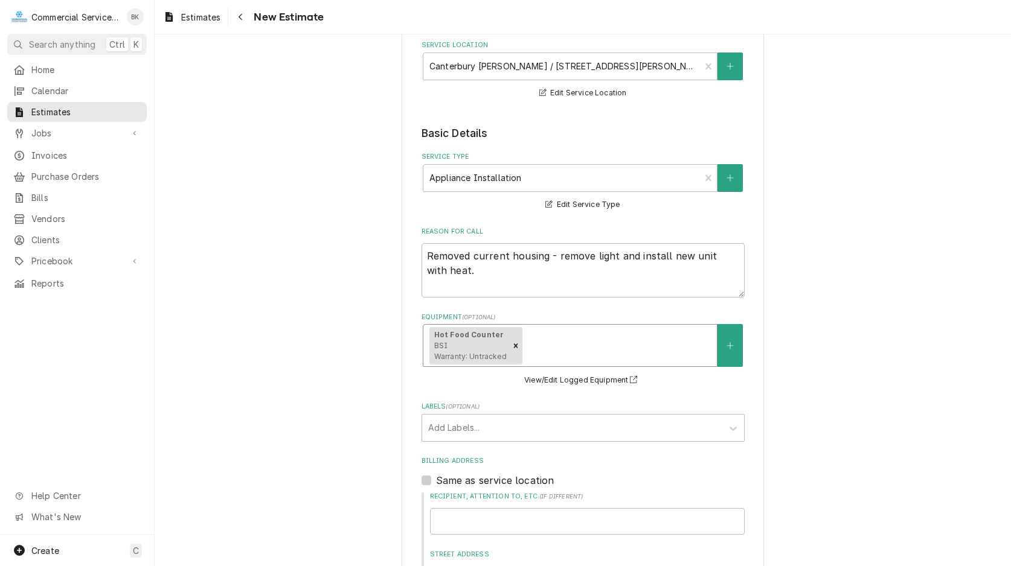
scroll to position [185, 0]
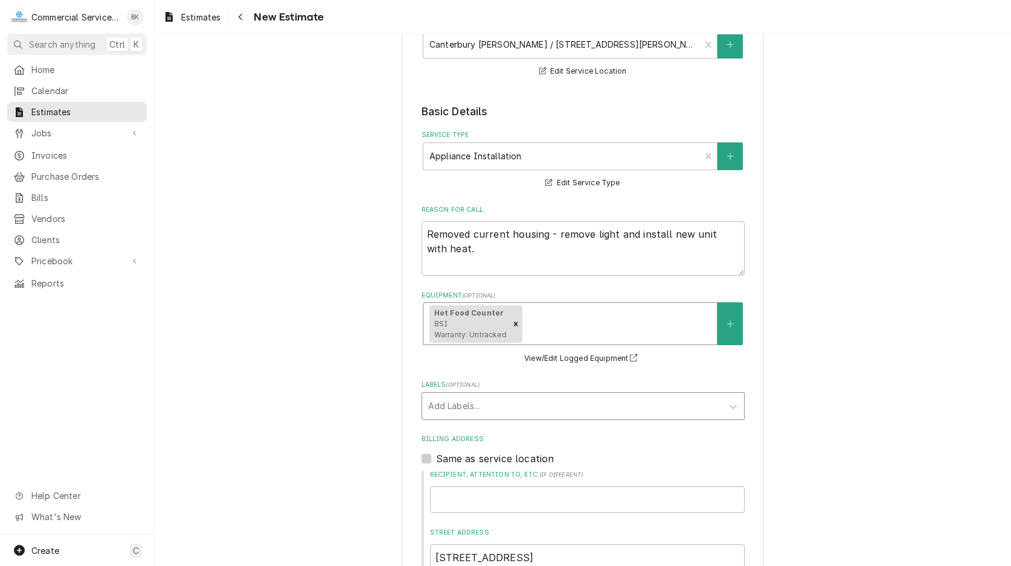
click at [528, 406] on div "Labels" at bounding box center [572, 406] width 288 height 22
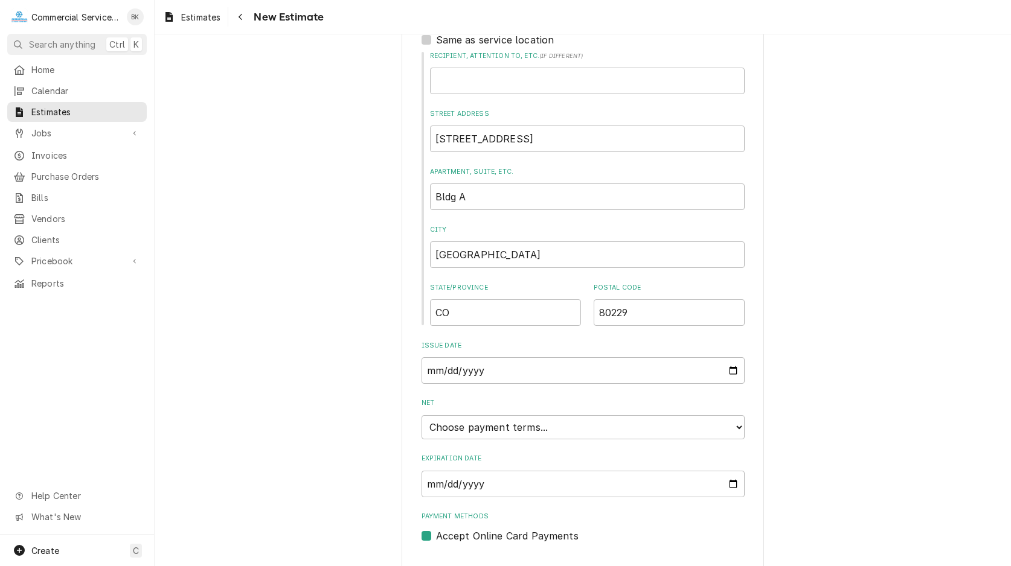
scroll to position [631, 0]
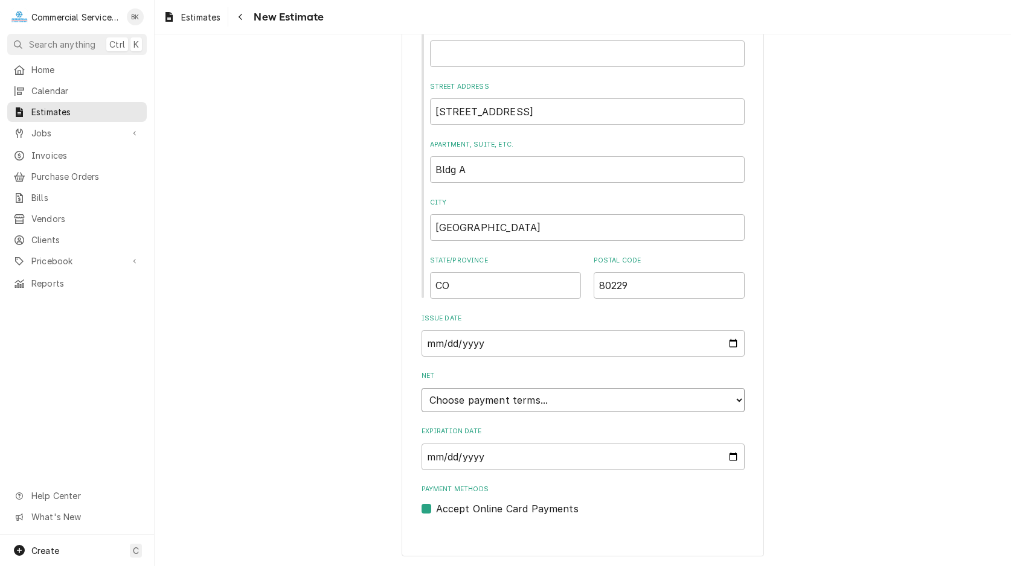
click at [421, 388] on select "Choose payment terms... Same Day Net 7 Net 14 Net 21 Net 30 Net 45 Net 60 Net 90" at bounding box center [582, 400] width 323 height 24
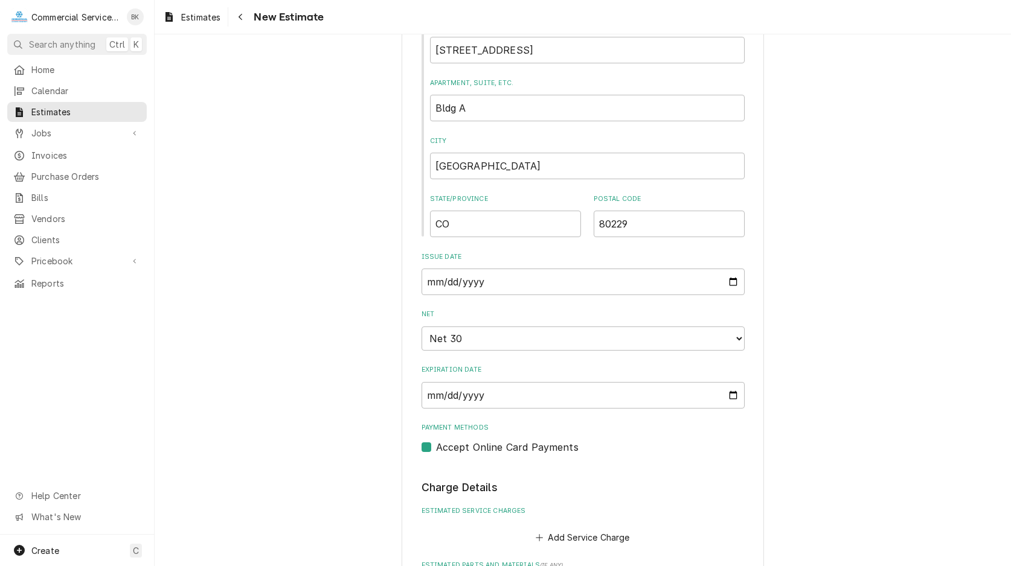
scroll to position [816, 0]
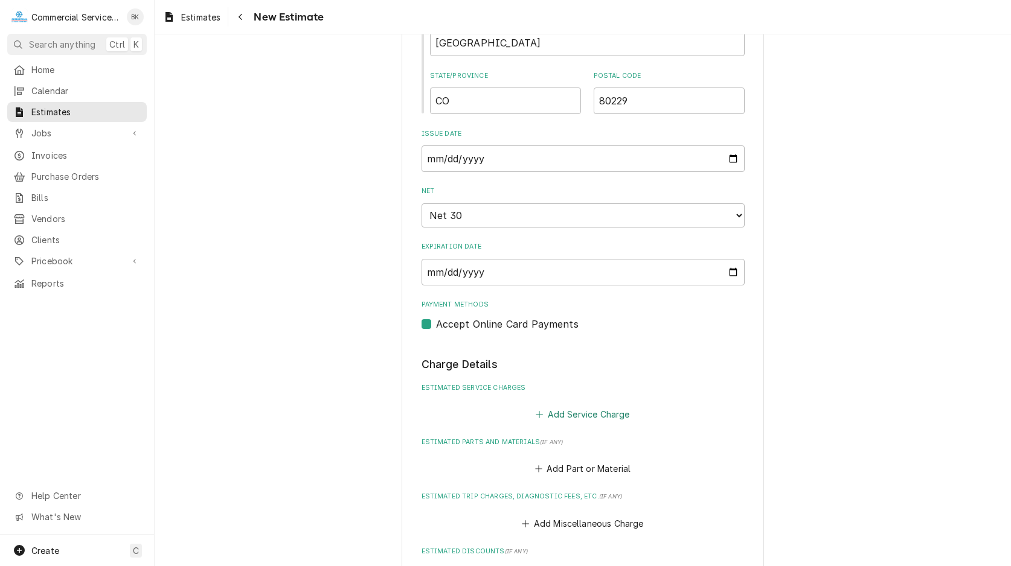
click at [562, 413] on button "Add Service Charge" at bounding box center [583, 414] width 98 height 17
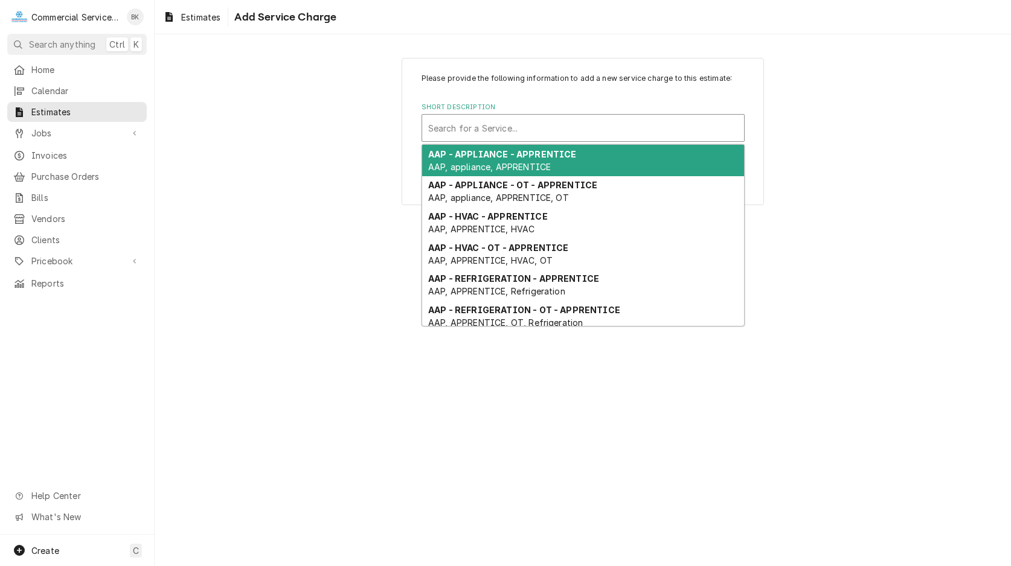
click at [487, 134] on div "Short Description" at bounding box center [583, 128] width 310 height 22
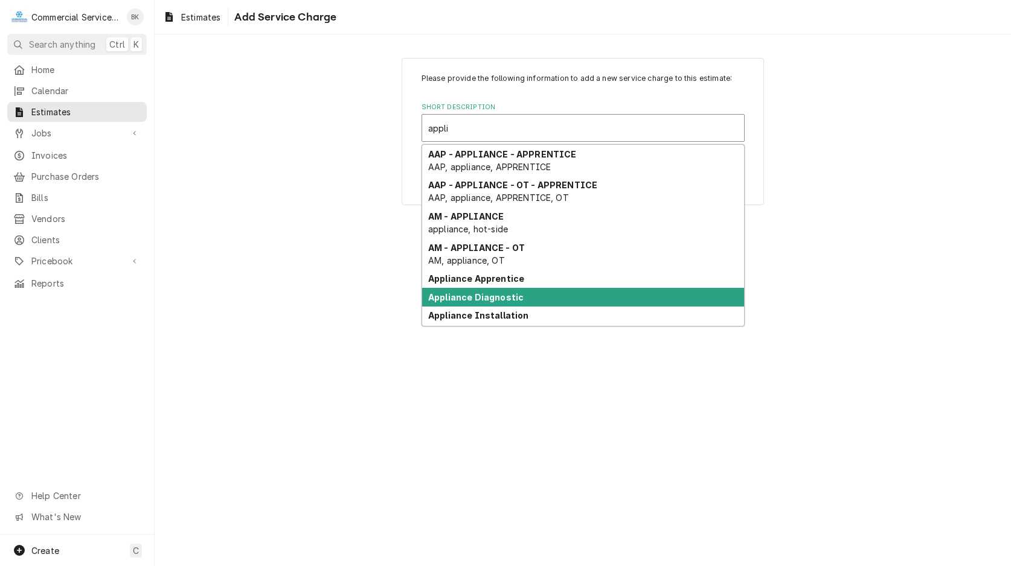
scroll to position [5, 0]
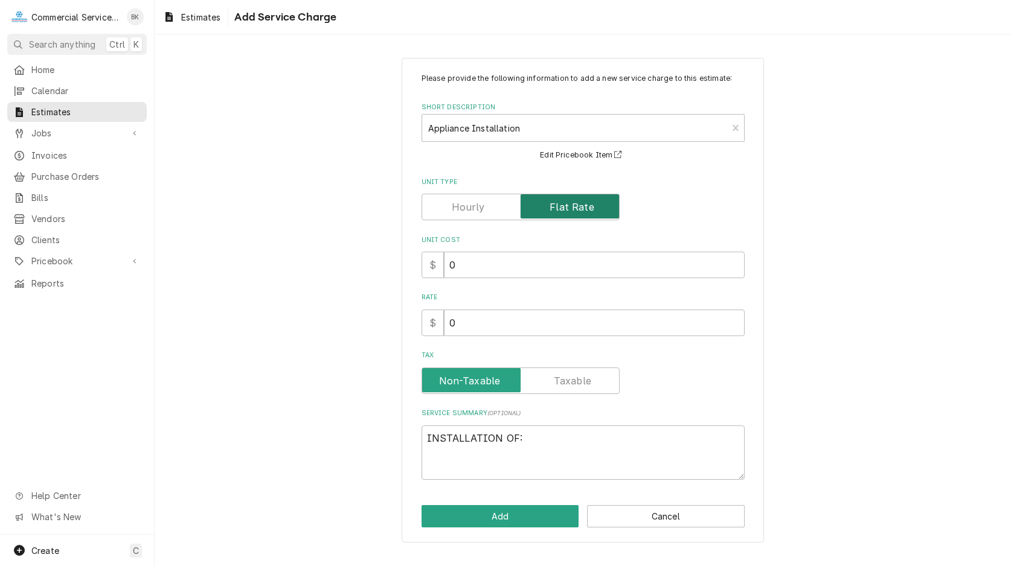
click at [497, 212] on input "Unit Type" at bounding box center [520, 207] width 187 height 27
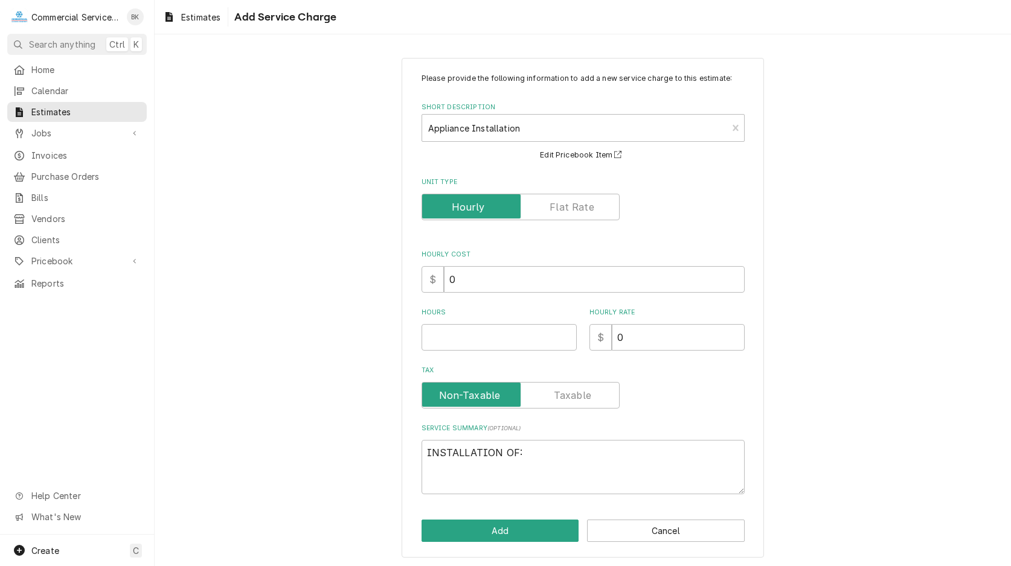
click at [584, 206] on label "Unit Type" at bounding box center [520, 207] width 198 height 27
click at [584, 206] on input "Unit Type" at bounding box center [520, 207] width 187 height 27
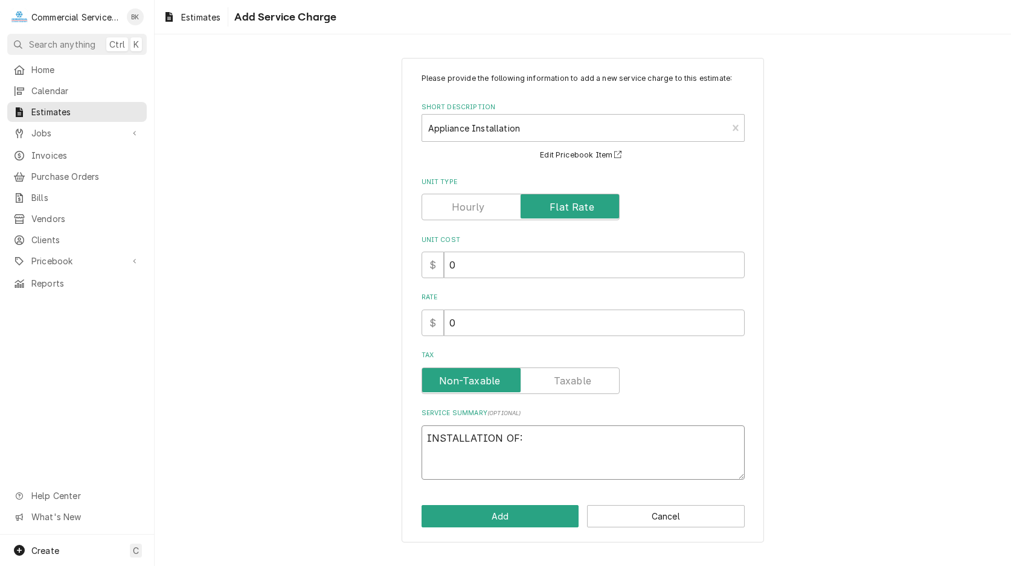
drag, startPoint x: 507, startPoint y: 459, endPoint x: 411, endPoint y: 418, distance: 104.7
click at [421, 426] on textarea "INSTALLATION OF:" at bounding box center [582, 453] width 323 height 54
drag, startPoint x: 543, startPoint y: 433, endPoint x: 394, endPoint y: 431, distance: 149.1
click at [421, 431] on textarea "INSTALLATION OF:" at bounding box center [582, 453] width 323 height 54
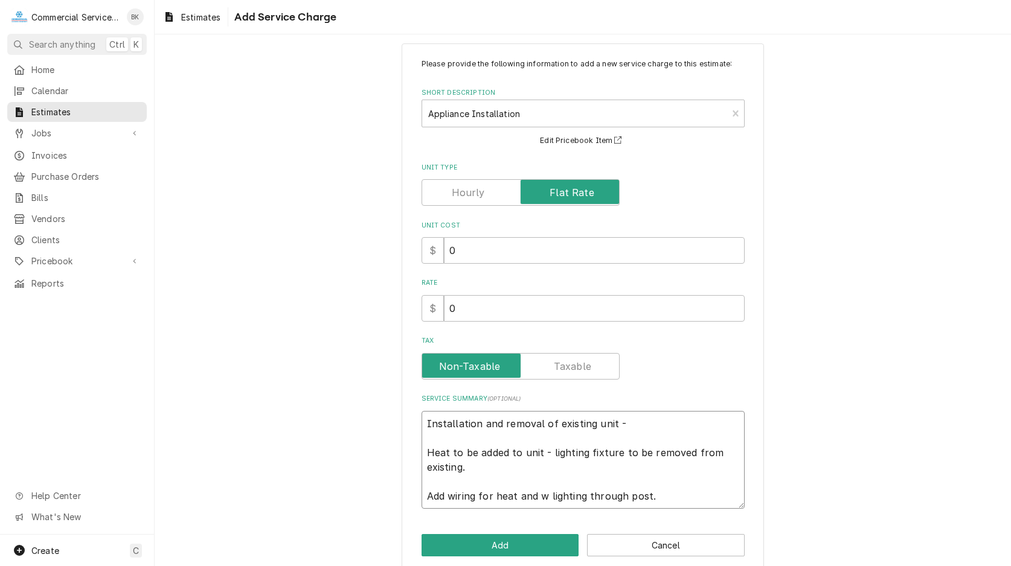
scroll to position [31, 0]
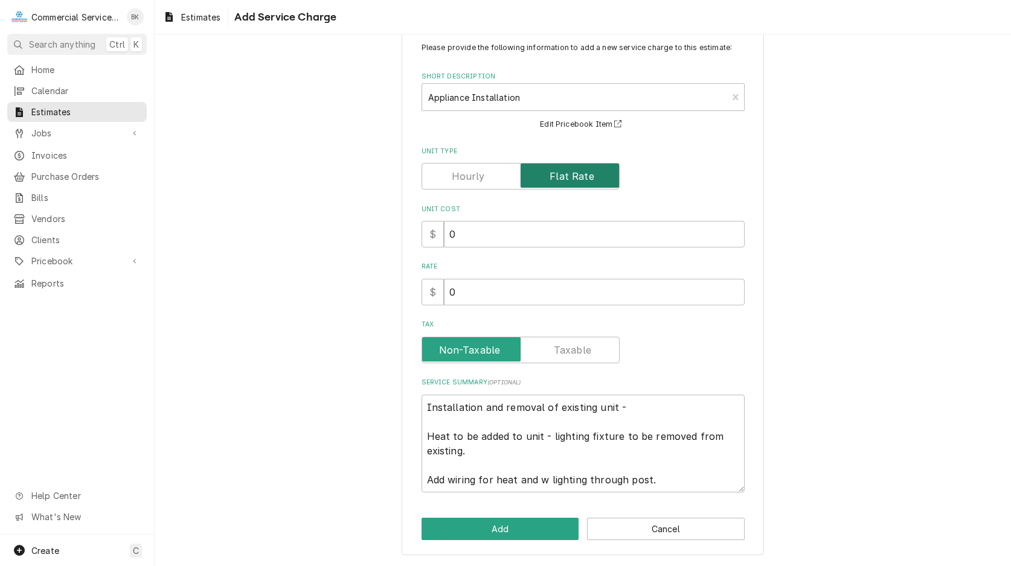
click at [468, 164] on input "Unit Type" at bounding box center [520, 176] width 187 height 27
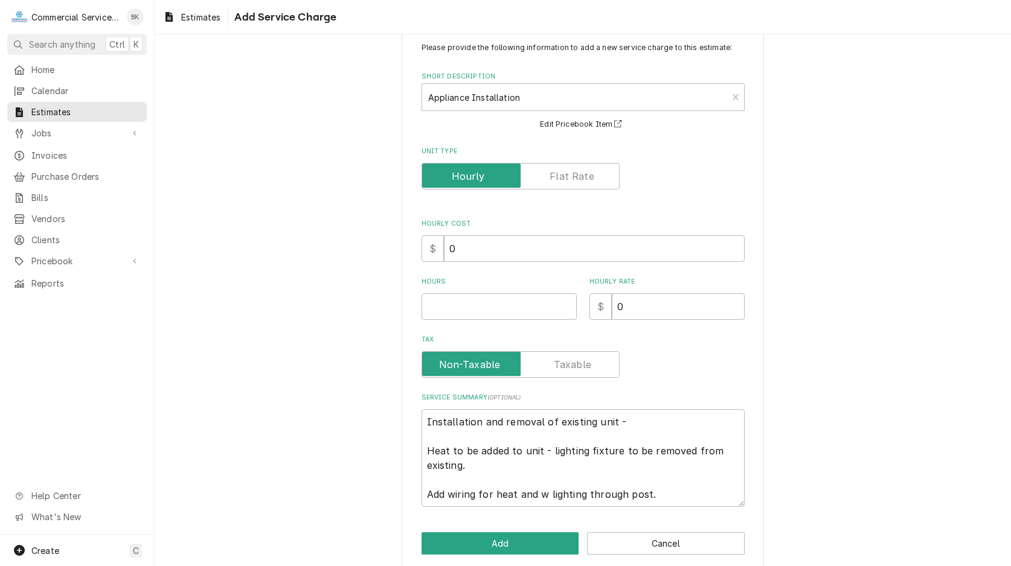
click at [463, 293] on div "Hours" at bounding box center [498, 298] width 155 height 43
click at [473, 303] on input "Hours" at bounding box center [498, 306] width 155 height 27
click at [545, 176] on input "Unit Type" at bounding box center [520, 176] width 187 height 27
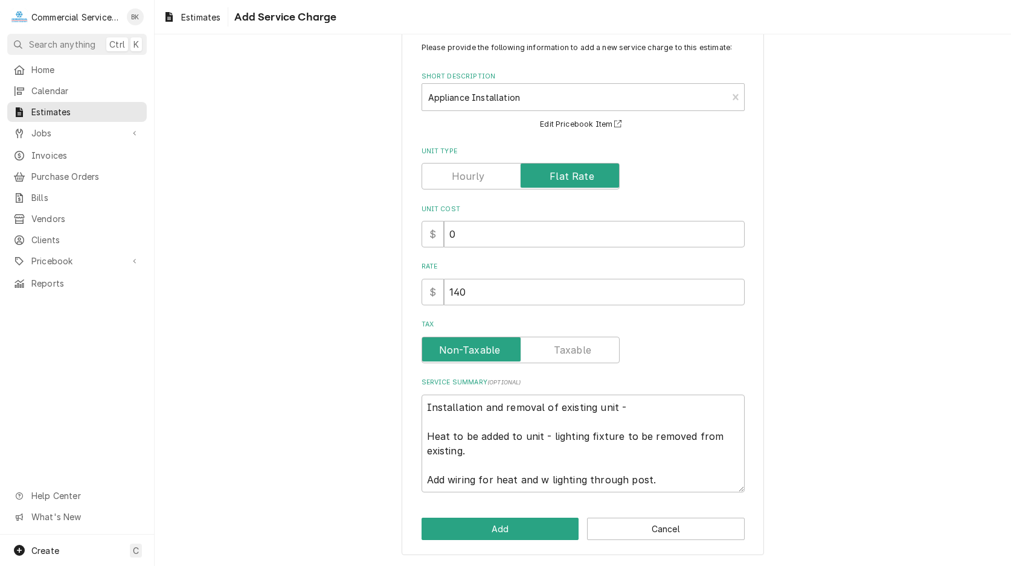
click at [572, 220] on div "Unit Cost $ 0" at bounding box center [582, 226] width 323 height 43
click at [563, 230] on input "0" at bounding box center [594, 234] width 301 height 27
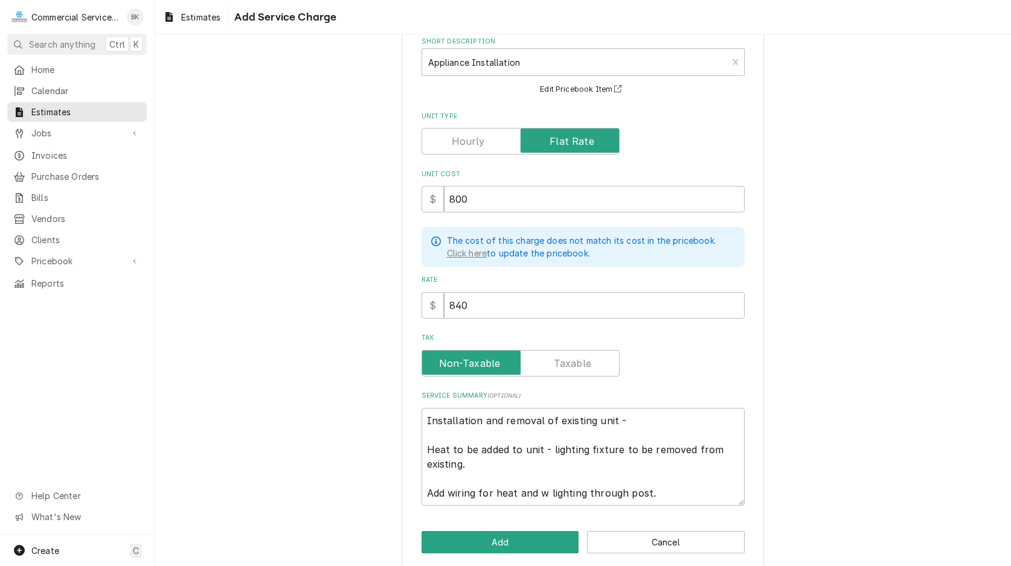
scroll to position [78, 0]
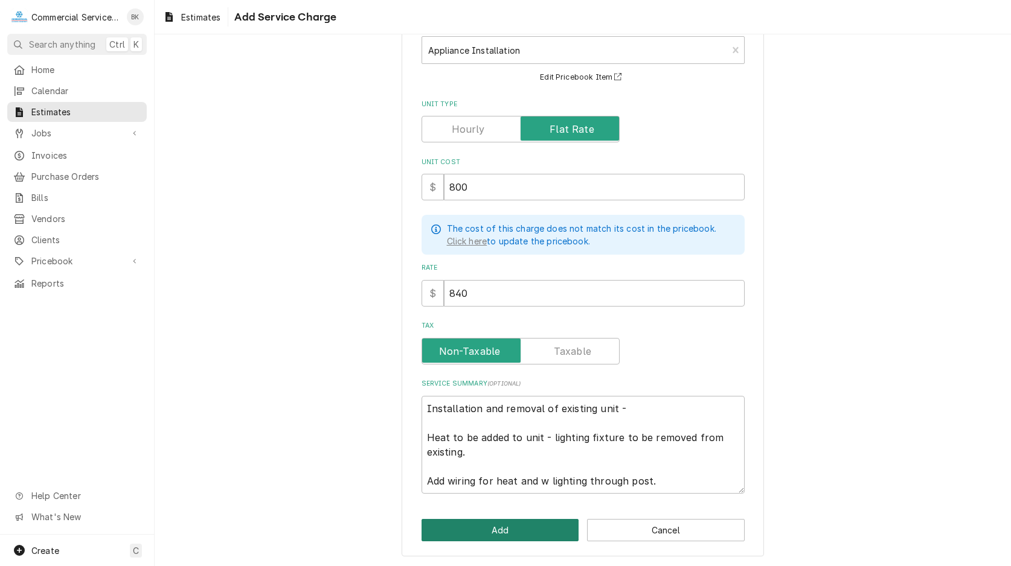
click at [551, 530] on button "Add" at bounding box center [500, 530] width 158 height 22
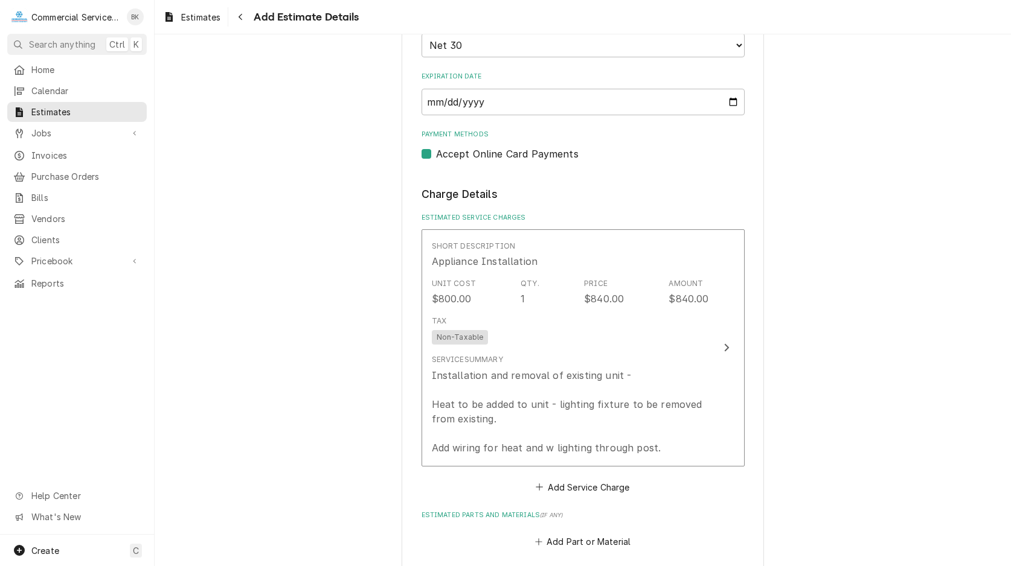
scroll to position [1109, 0]
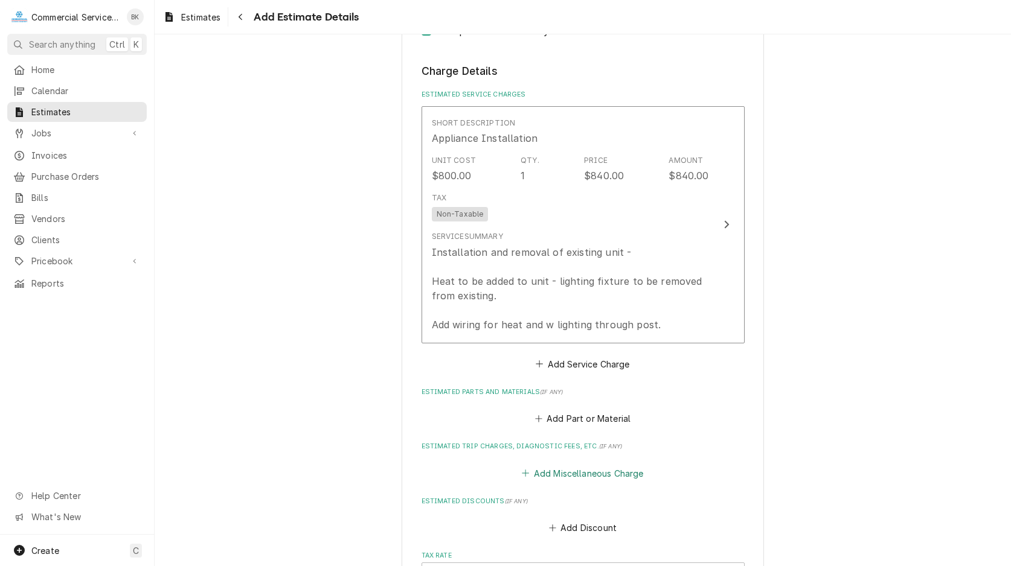
click at [577, 473] on button "Add Miscellaneous Charge" at bounding box center [583, 473] width 126 height 17
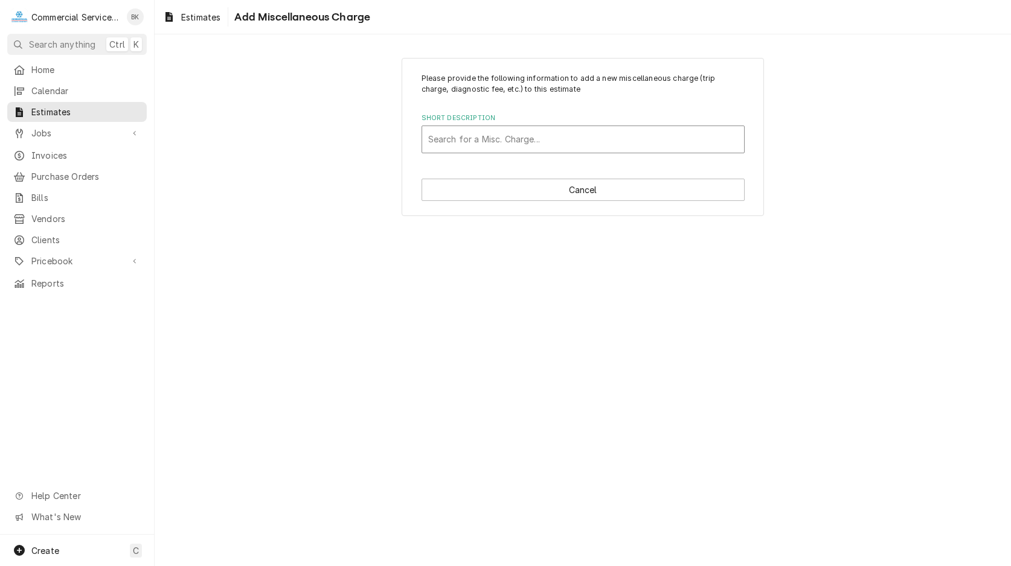
click at [498, 146] on div "Short Description" at bounding box center [583, 140] width 310 height 22
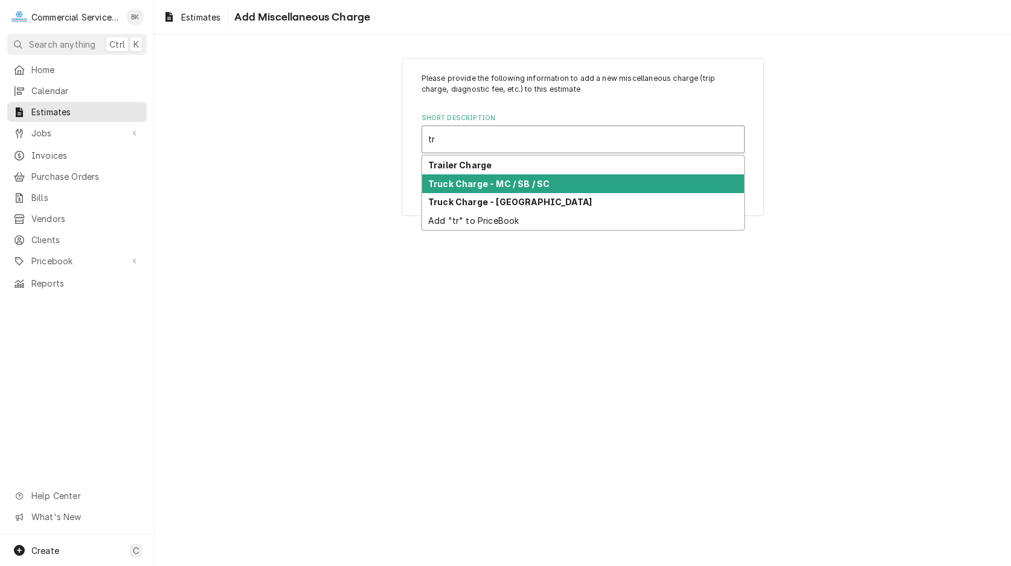
click at [559, 187] on div "Truck Charge - MC / SB / SC" at bounding box center [583, 183] width 322 height 19
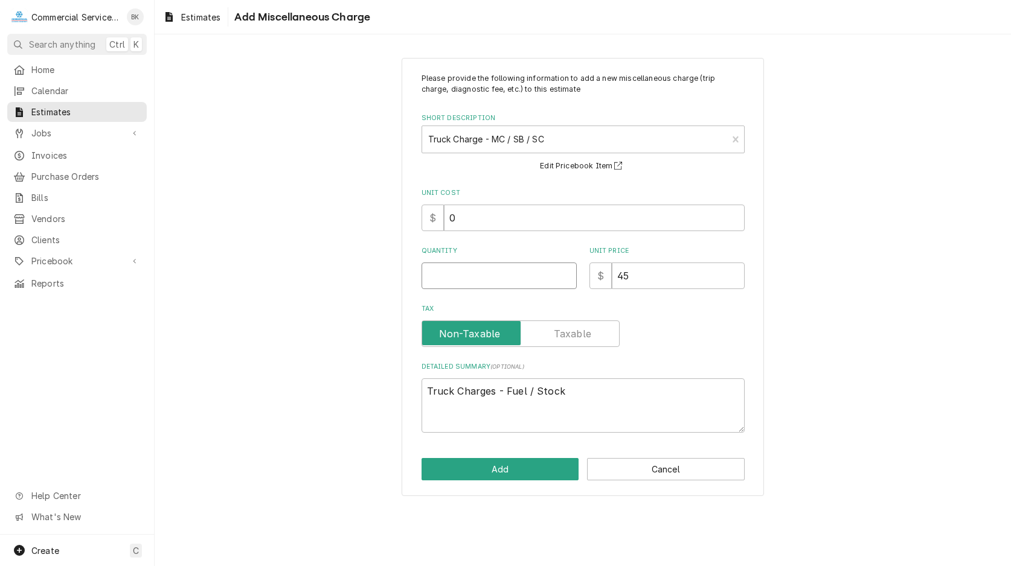
click at [539, 284] on input "Quantity" at bounding box center [498, 276] width 155 height 27
click at [484, 471] on button "Add" at bounding box center [500, 469] width 158 height 22
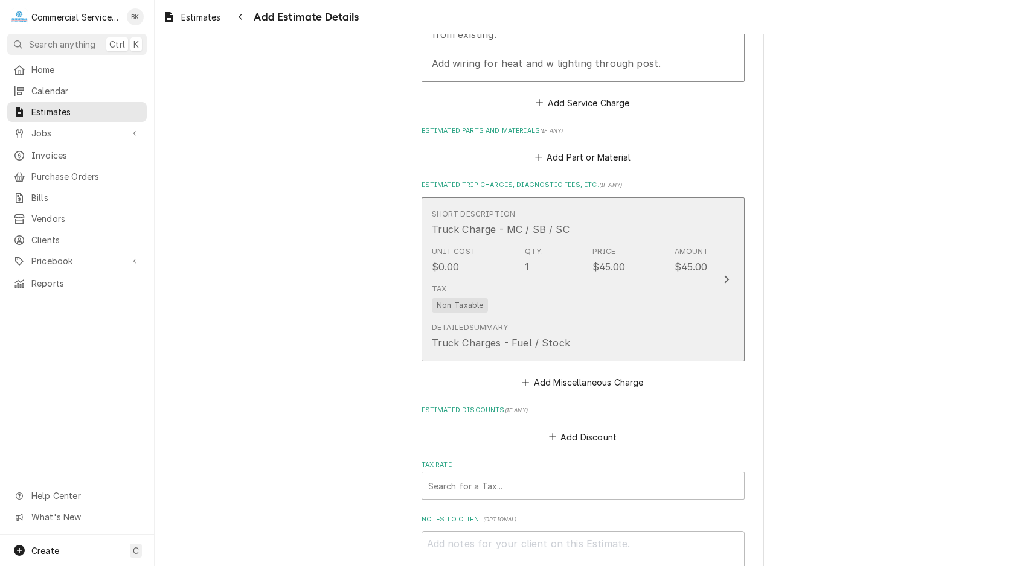
scroll to position [1403, 0]
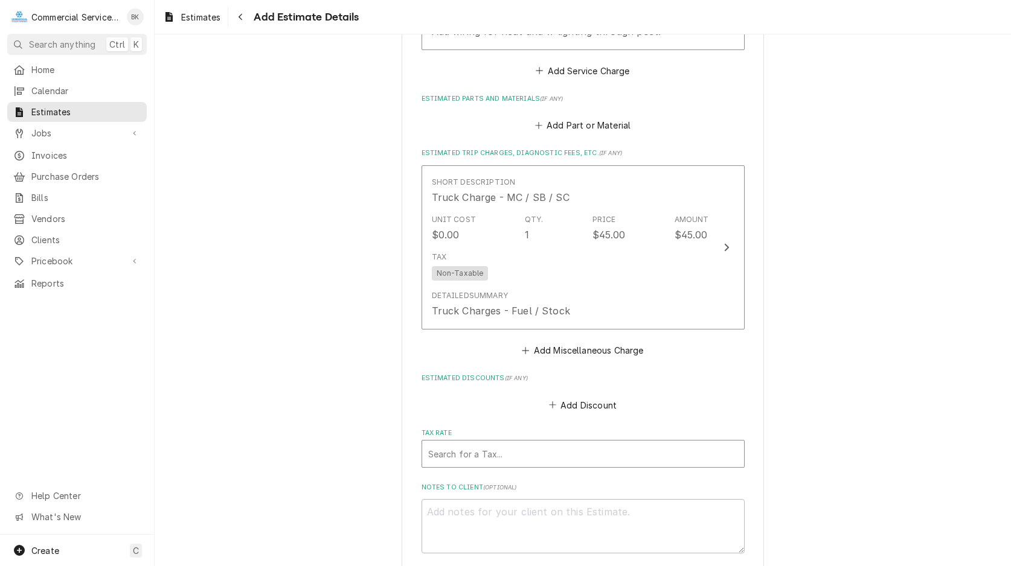
click at [615, 453] on div "Tax Rate" at bounding box center [583, 454] width 310 height 22
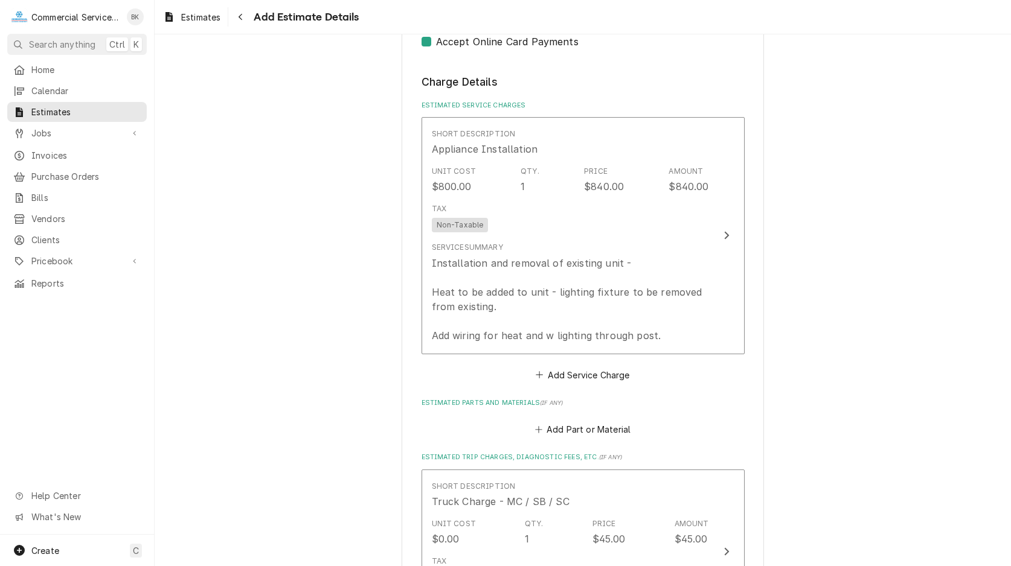
scroll to position [1095, 0]
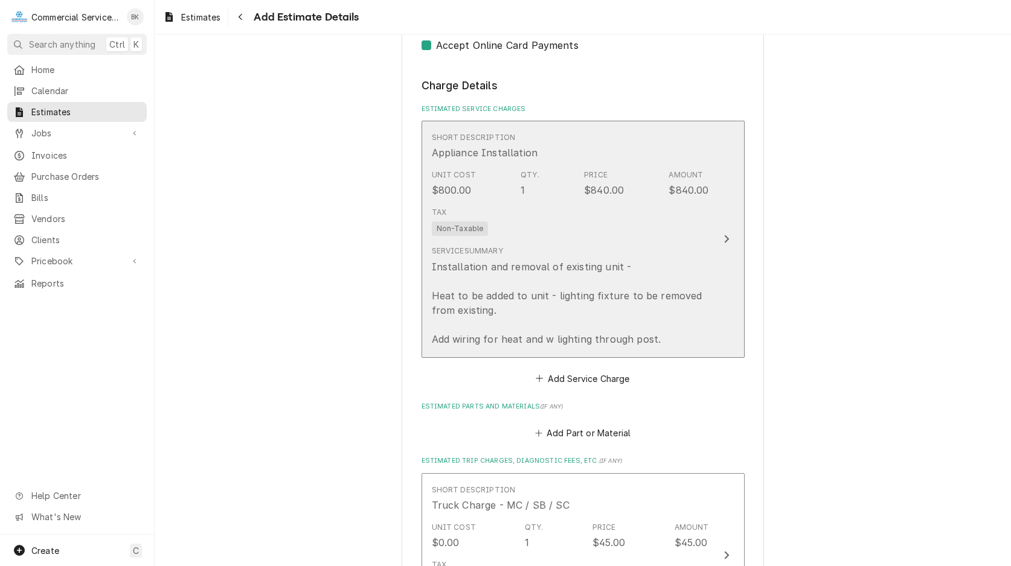
click at [606, 281] on div "Installation and removal of existing unit - Heat to be added to unit - lighting…" at bounding box center [570, 303] width 277 height 87
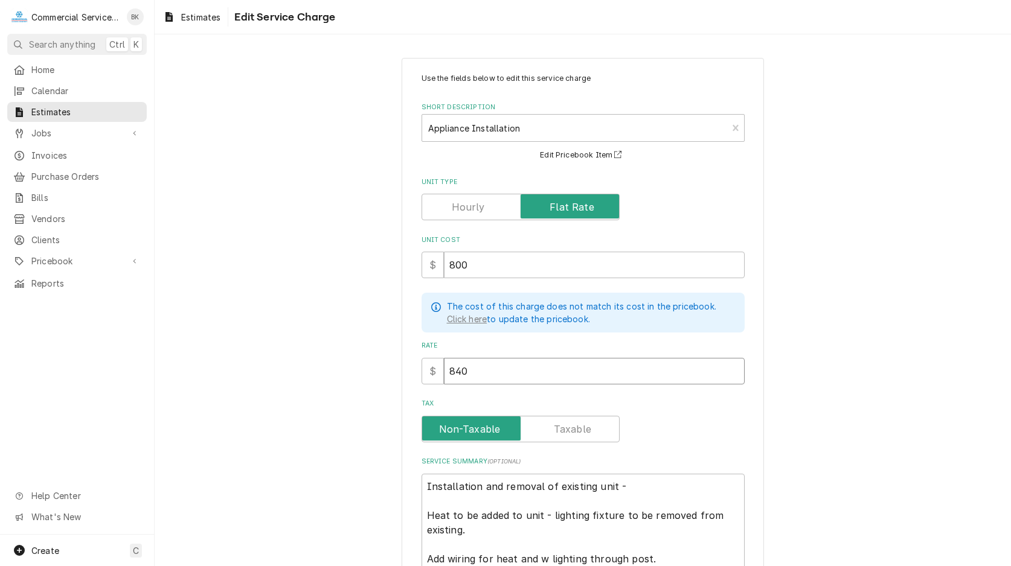
drag, startPoint x: 504, startPoint y: 367, endPoint x: 422, endPoint y: 367, distance: 81.5
click at [444, 367] on input "840" at bounding box center [594, 371] width 301 height 27
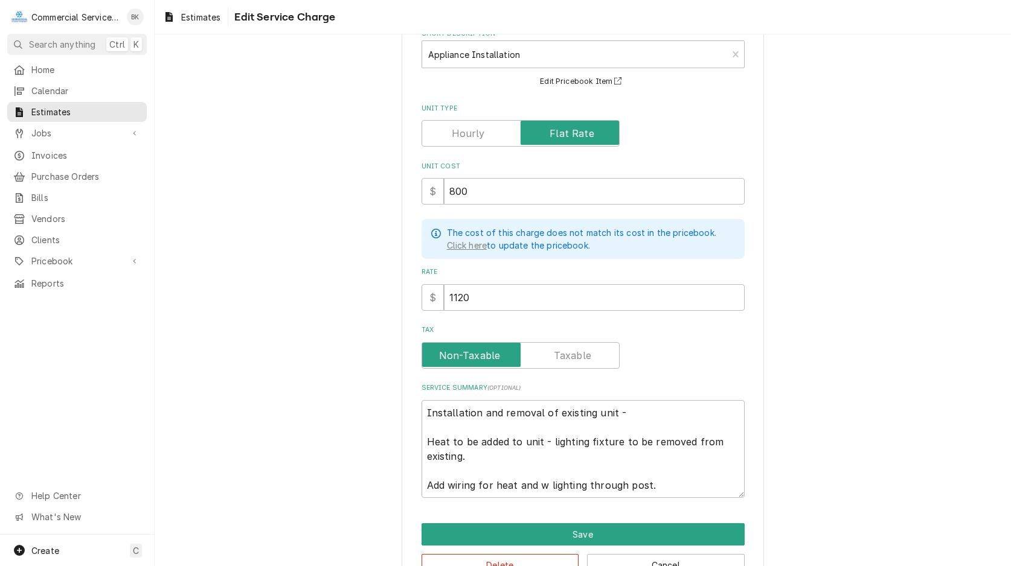
scroll to position [109, 0]
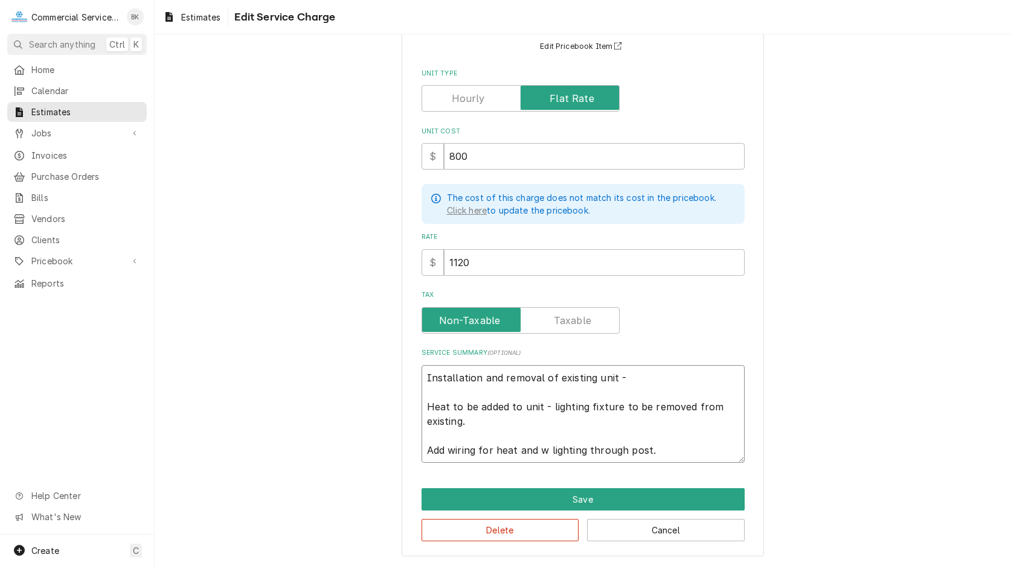
click at [672, 449] on textarea "Installation and removal of existing unit - Heat to be added to unit - lighting…" at bounding box center [582, 414] width 323 height 98
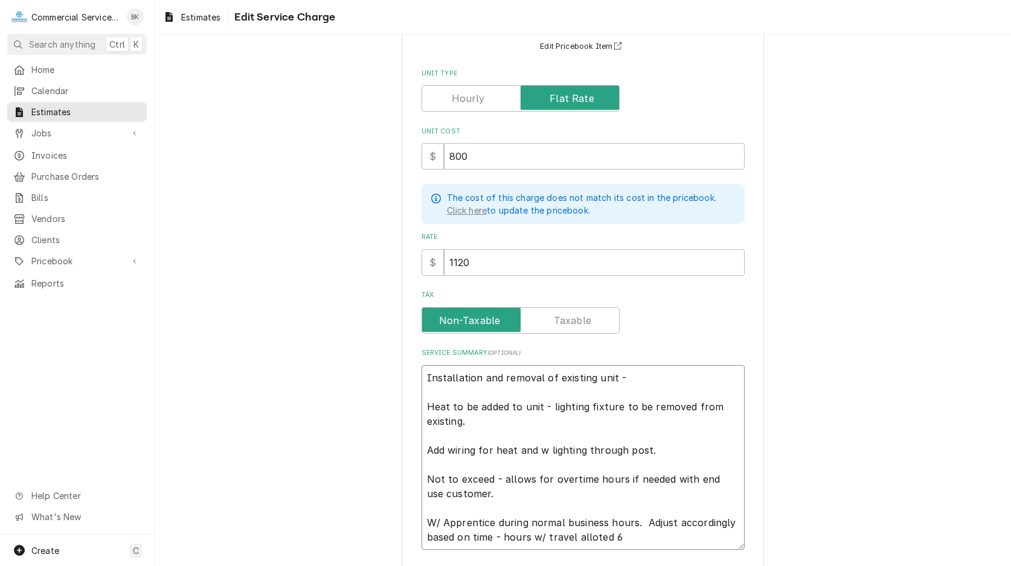
click at [590, 536] on textarea "Installation and removal of existing unit - Heat to be added to unit - lighting…" at bounding box center [582, 457] width 323 height 185
click at [643, 540] on textarea "Installation and removal of existing unit - Heat to be added to unit - lighting…" at bounding box center [582, 457] width 323 height 185
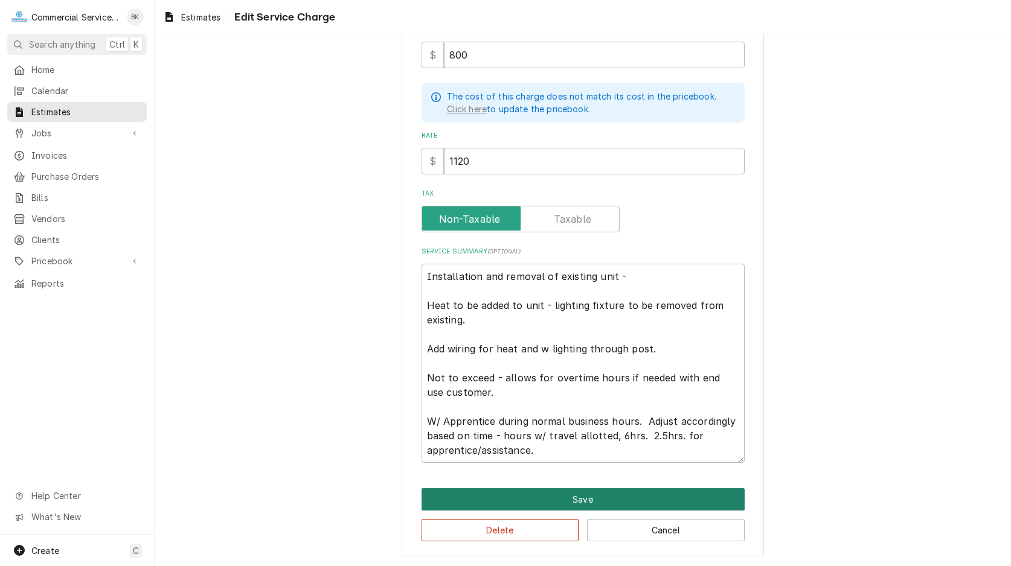
click at [661, 495] on button "Save" at bounding box center [582, 499] width 323 height 22
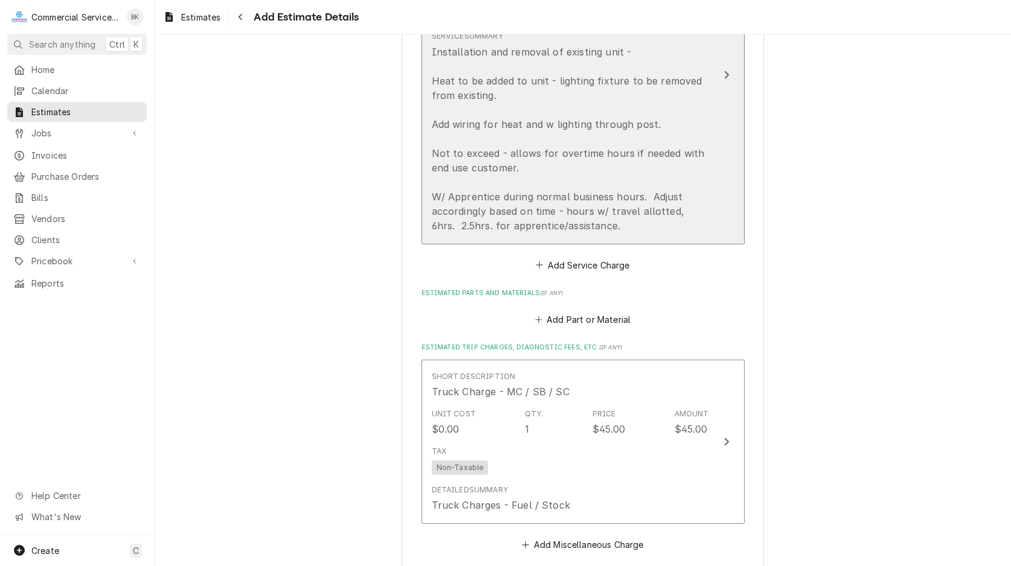
scroll to position [1388, 0]
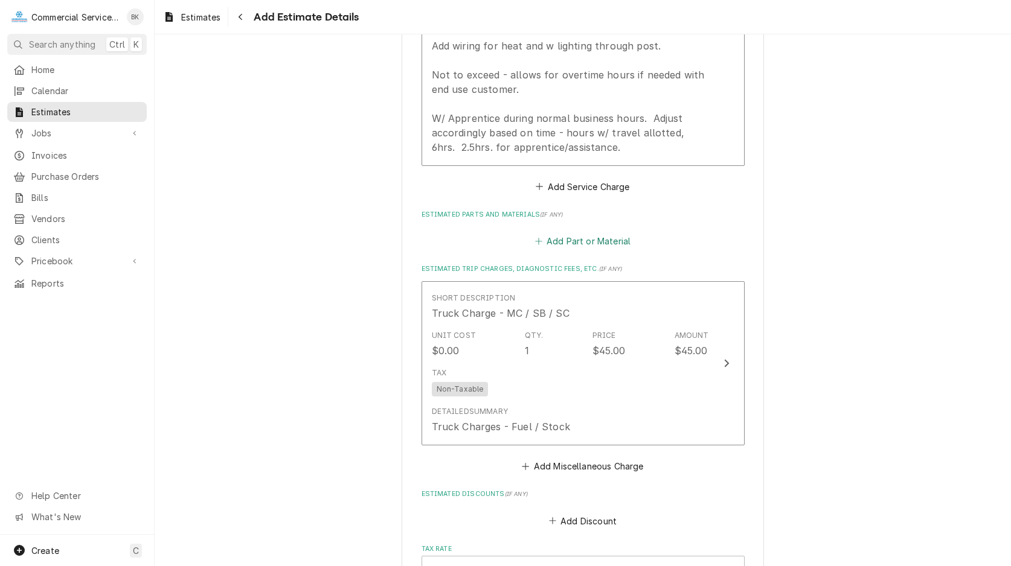
click at [560, 240] on button "Add Part or Material" at bounding box center [583, 241] width 100 height 17
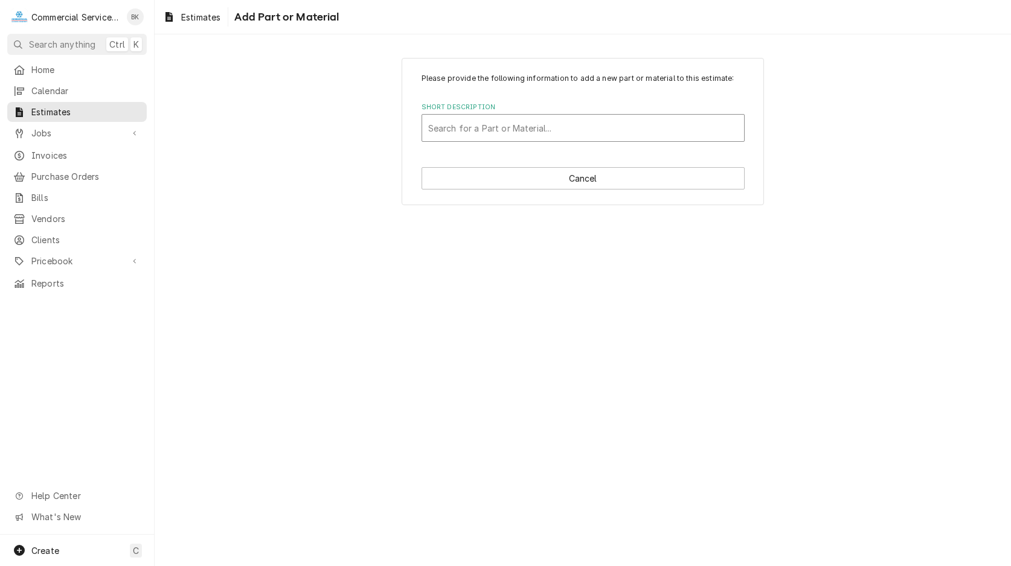
click at [488, 125] on div "Short Description" at bounding box center [583, 128] width 310 height 22
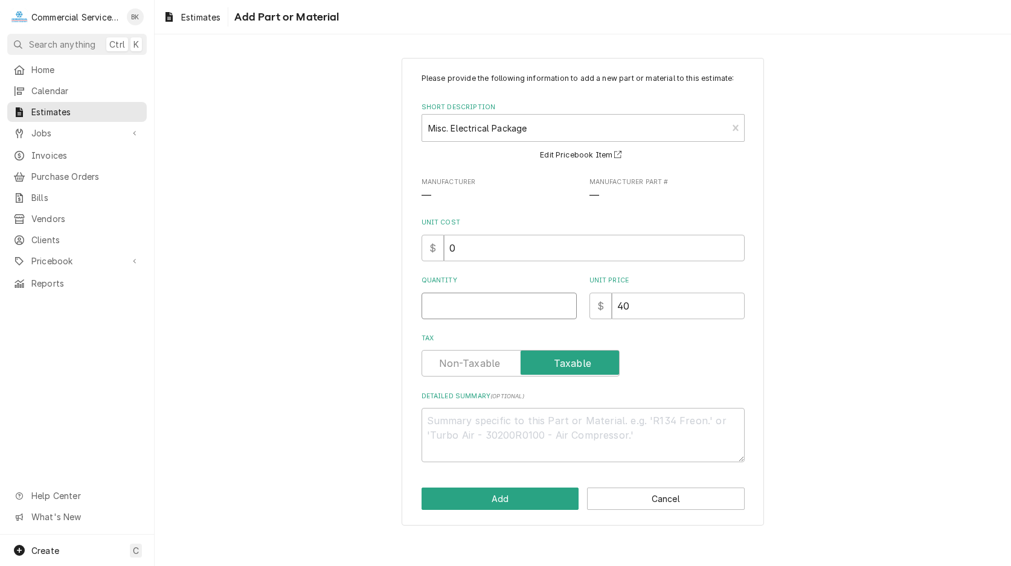
click at [452, 315] on input "Quantity" at bounding box center [498, 306] width 155 height 27
click at [472, 426] on textarea "Detailed Summary ( optional )" at bounding box center [582, 435] width 323 height 54
click at [550, 493] on button "Add" at bounding box center [500, 499] width 158 height 22
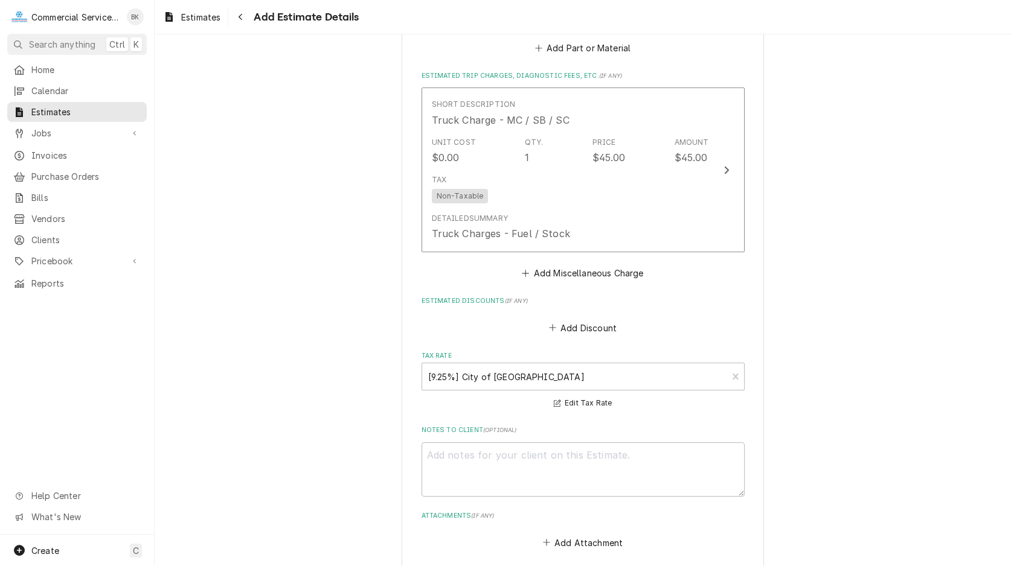
scroll to position [1805, 0]
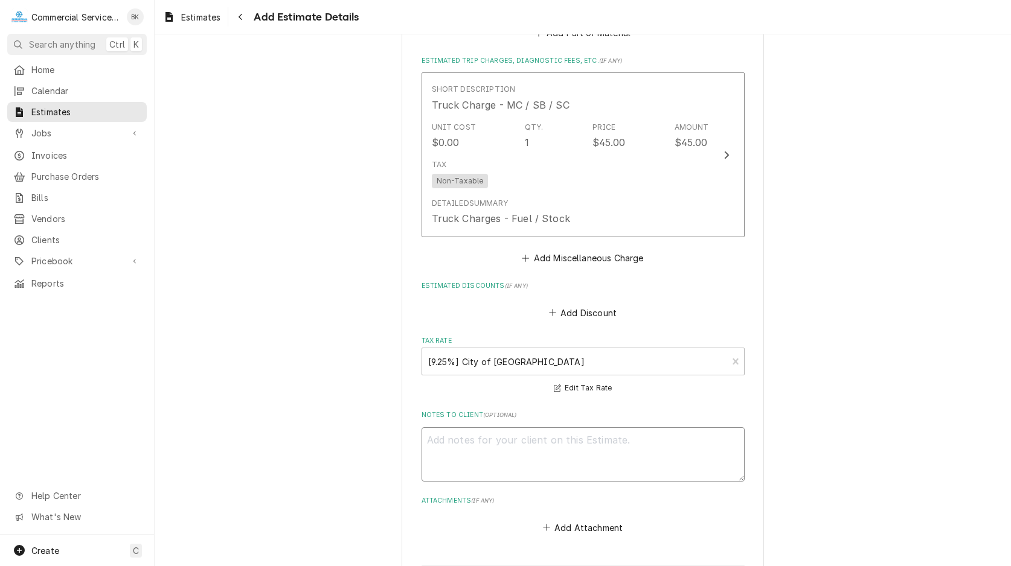
click at [645, 453] on textarea "Notes to Client ( optional )" at bounding box center [582, 454] width 323 height 54
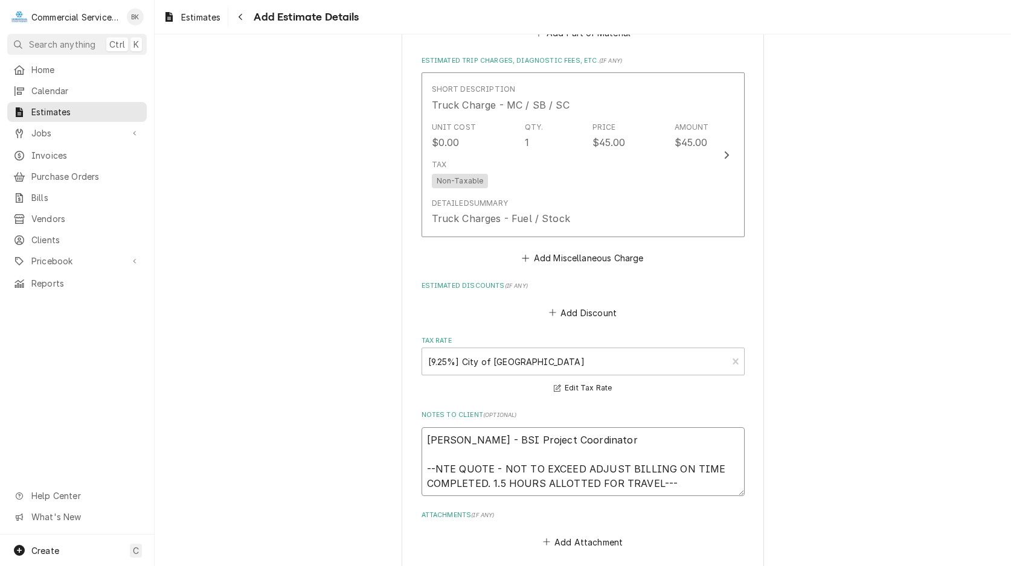
click at [437, 466] on textarea "Caroline Costin - BSI Project Coordinator --NTE QUOTE - NOT TO EXCEED ADJUST BI…" at bounding box center [582, 461] width 323 height 69
click at [657, 481] on textarea "Caroline Costin - BSI Project Coordinator --- N.T.E. QUOTE - NOT TO EXCEED ADJU…" at bounding box center [582, 461] width 323 height 69
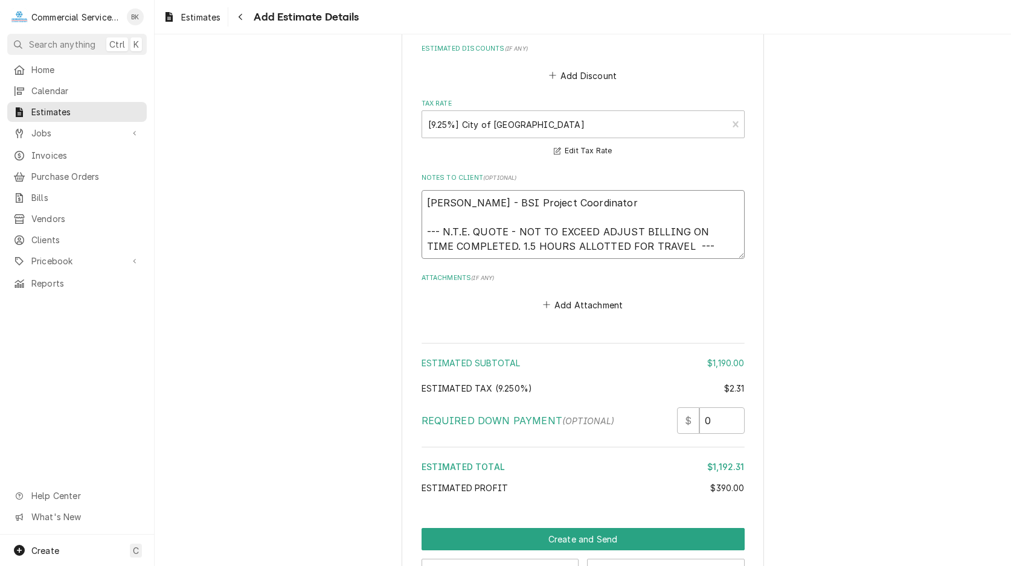
scroll to position [2081, 0]
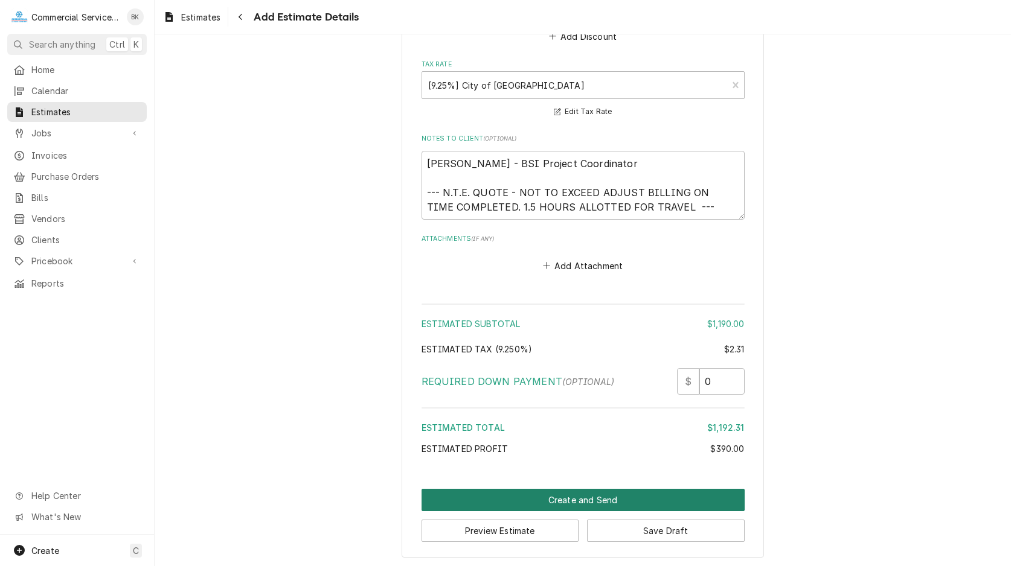
click at [623, 494] on button "Create and Send" at bounding box center [582, 500] width 323 height 22
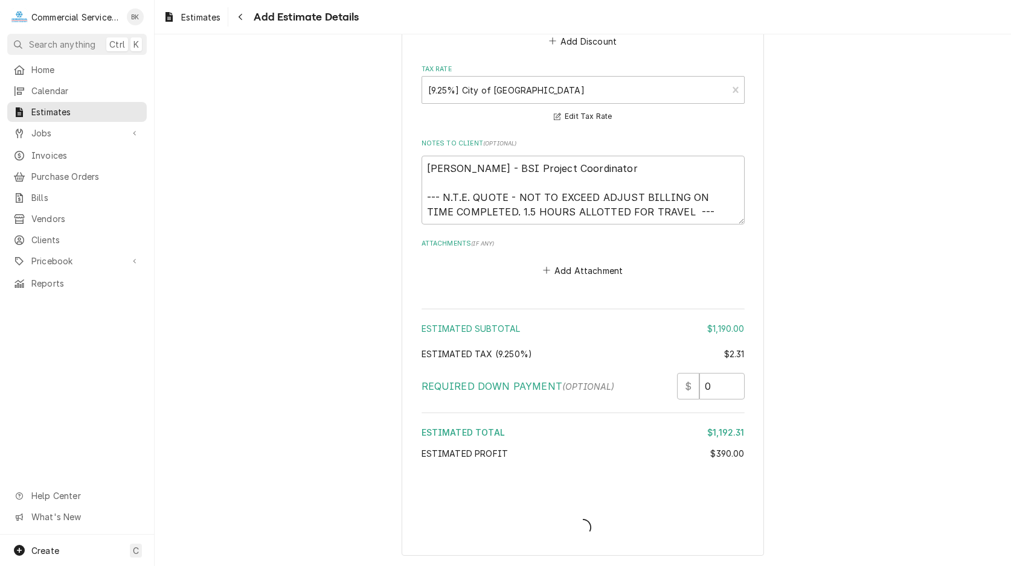
scroll to position [2075, 0]
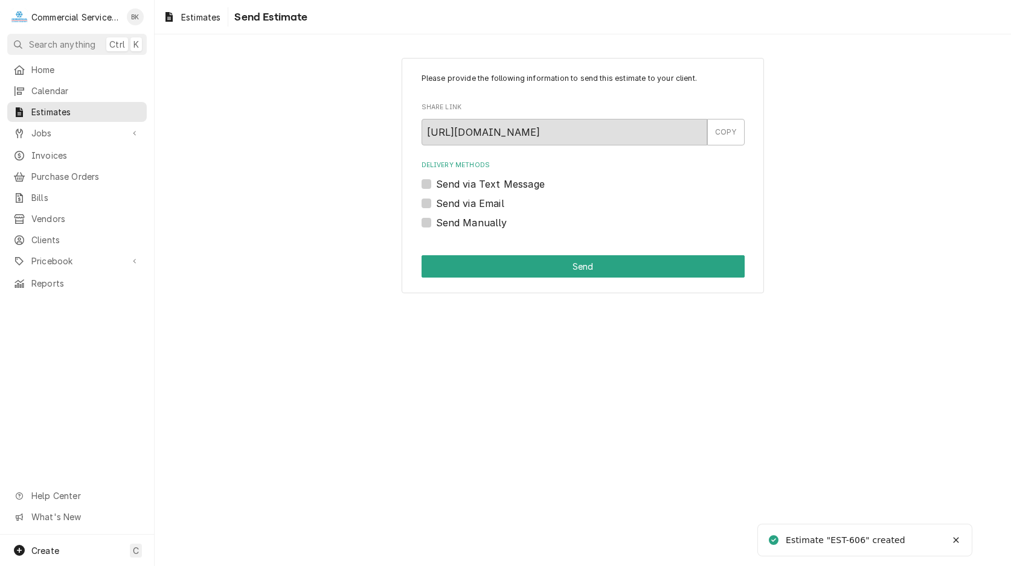
click at [484, 202] on label "Send via Email" at bounding box center [470, 203] width 68 height 14
click at [484, 202] on input "Send via Email" at bounding box center [597, 209] width 323 height 27
checkbox input "true"
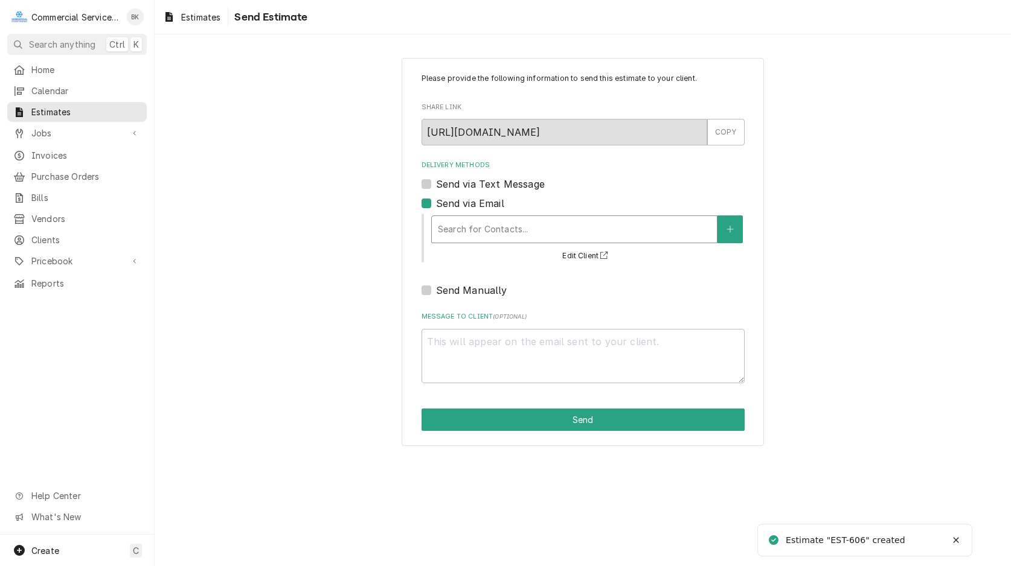
click at [481, 240] on div "Delivery Methods" at bounding box center [574, 230] width 273 height 22
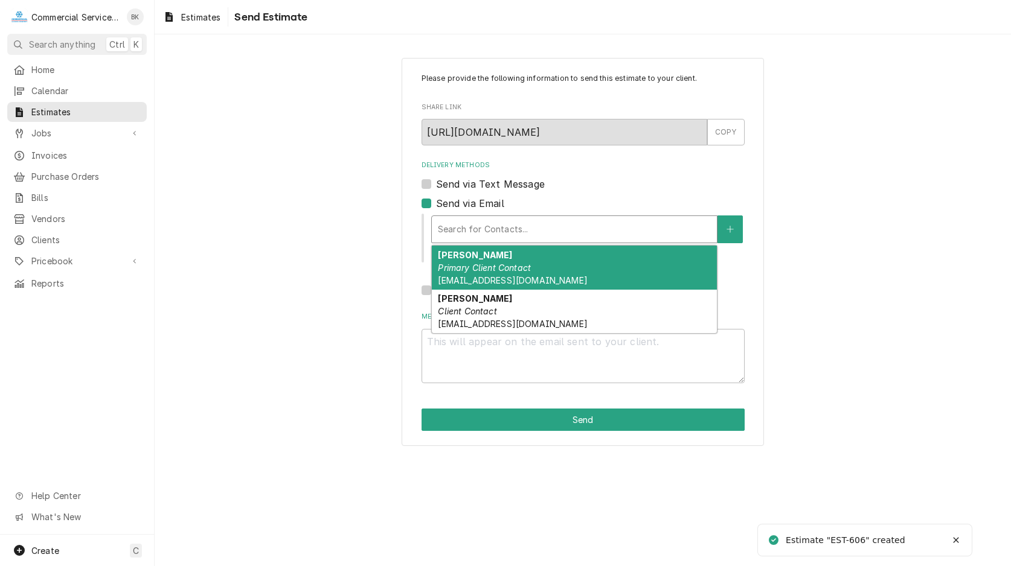
click at [486, 273] on div "Caroline Costin Primary Client Contact ccostin@foodserviceholdings.com" at bounding box center [574, 268] width 285 height 44
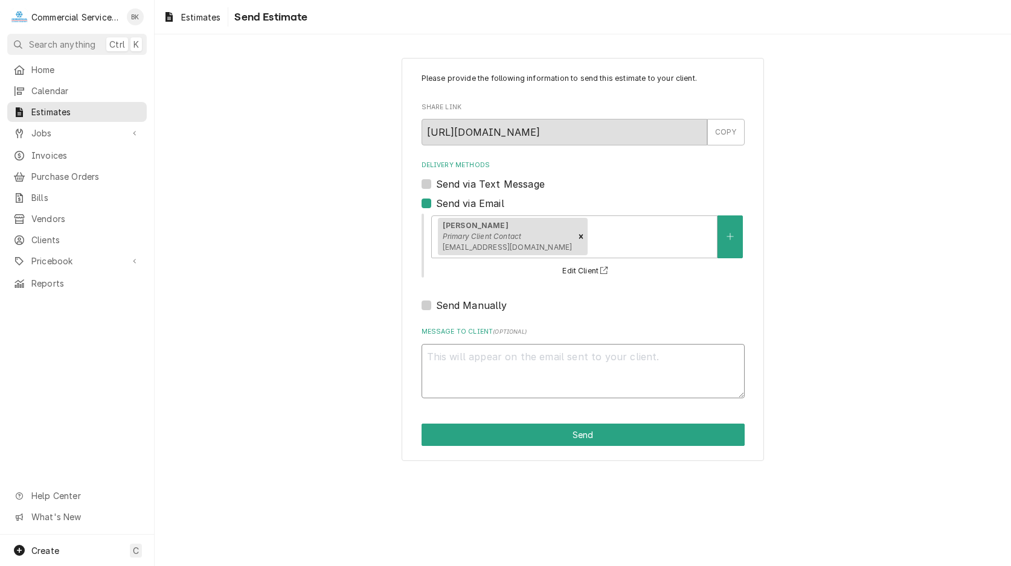
click at [478, 352] on textarea "Message to Client ( optional )" at bounding box center [582, 371] width 323 height 54
type textarea "x"
type textarea "T"
type textarea "x"
type textarea "TR"
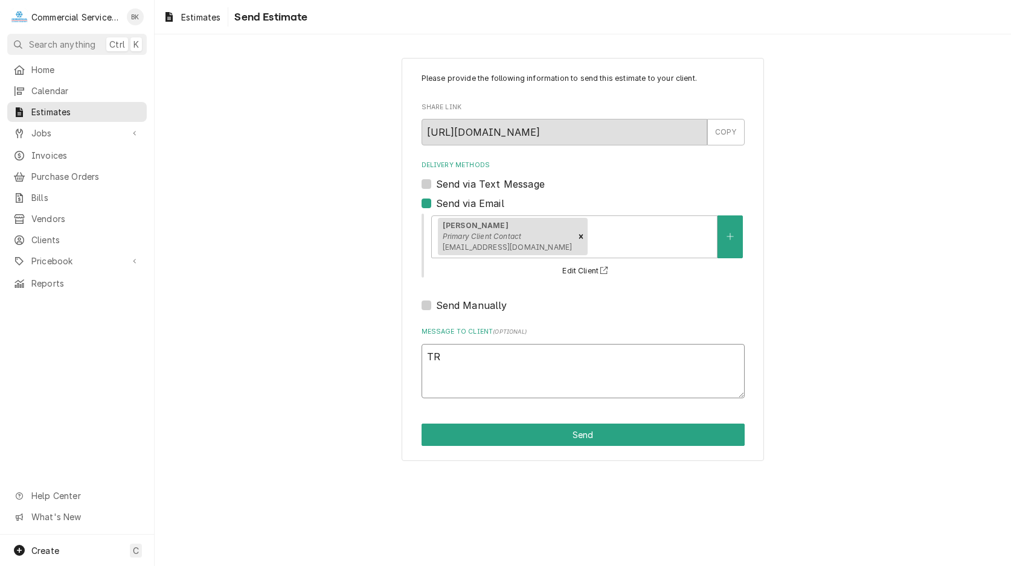
type textarea "x"
type textarea "T"
type textarea "x"
drag, startPoint x: 650, startPoint y: 220, endPoint x: 655, endPoint y: 228, distance: 9.5
click at [650, 222] on div "Caroline Costin Primary Client Contact ccostin@foodserviceholdings.com" at bounding box center [574, 237] width 285 height 42
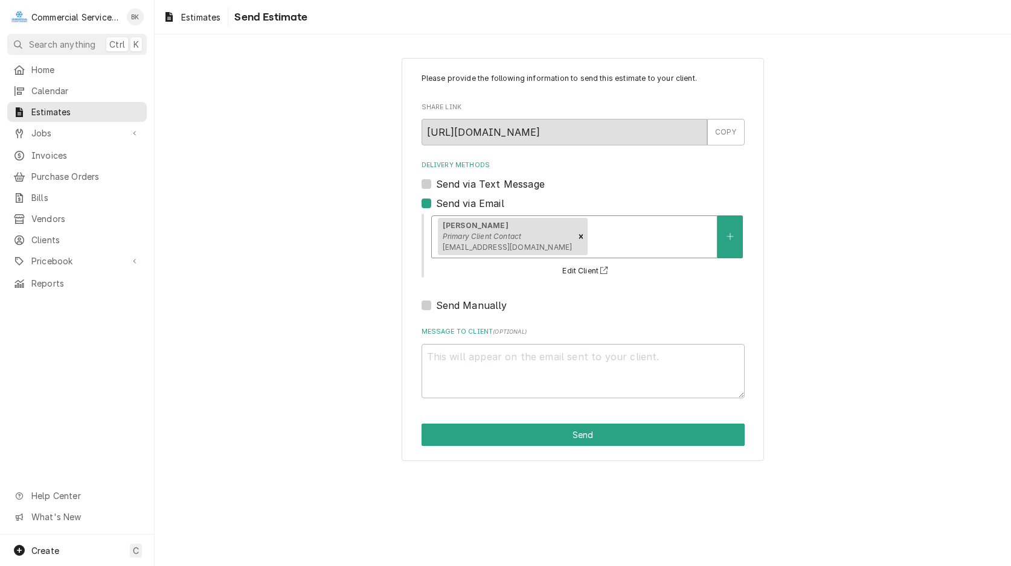
click at [632, 228] on div "Delivery Methods" at bounding box center [650, 237] width 121 height 22
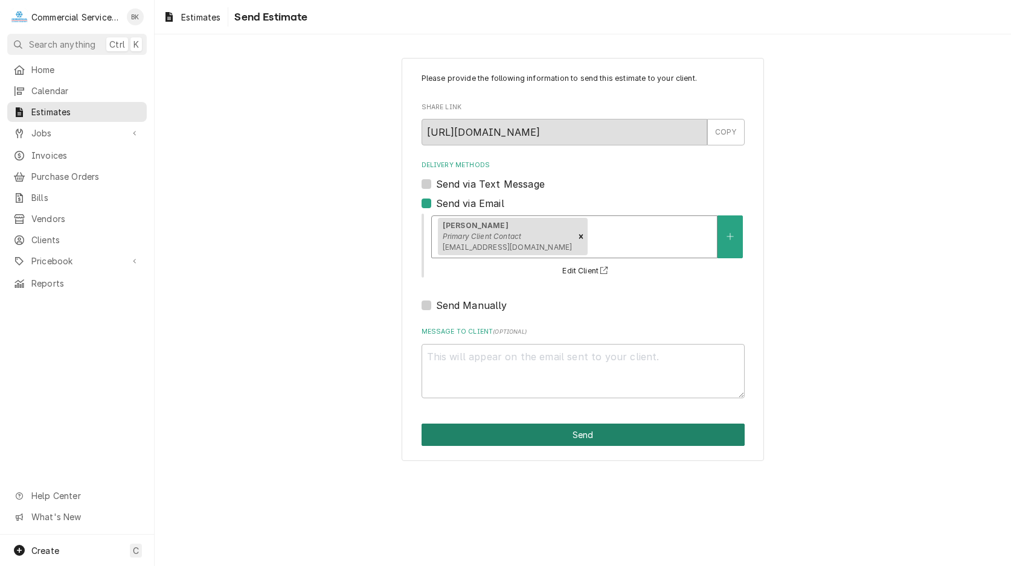
click at [539, 436] on button "Send" at bounding box center [582, 435] width 323 height 22
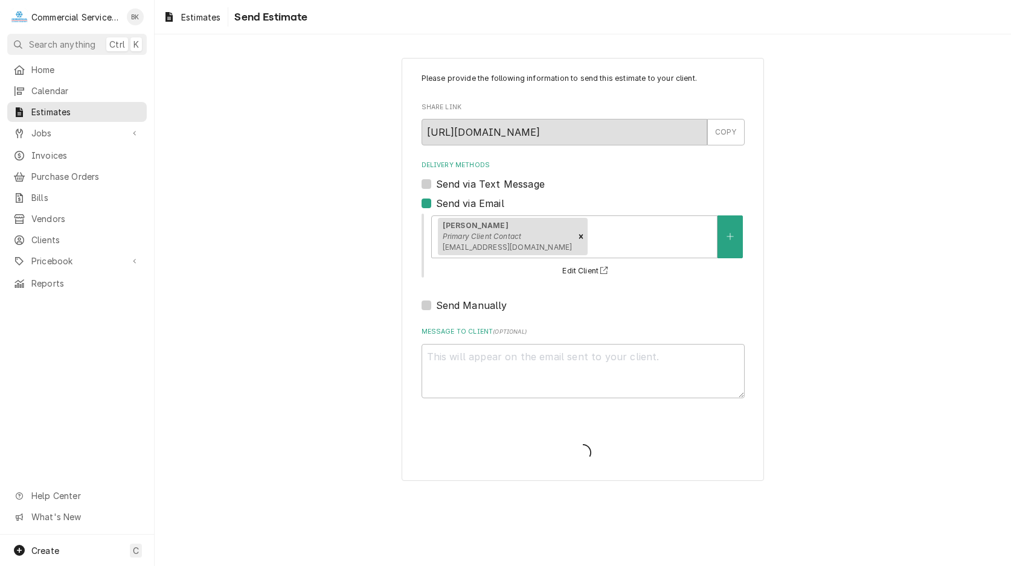
type textarea "x"
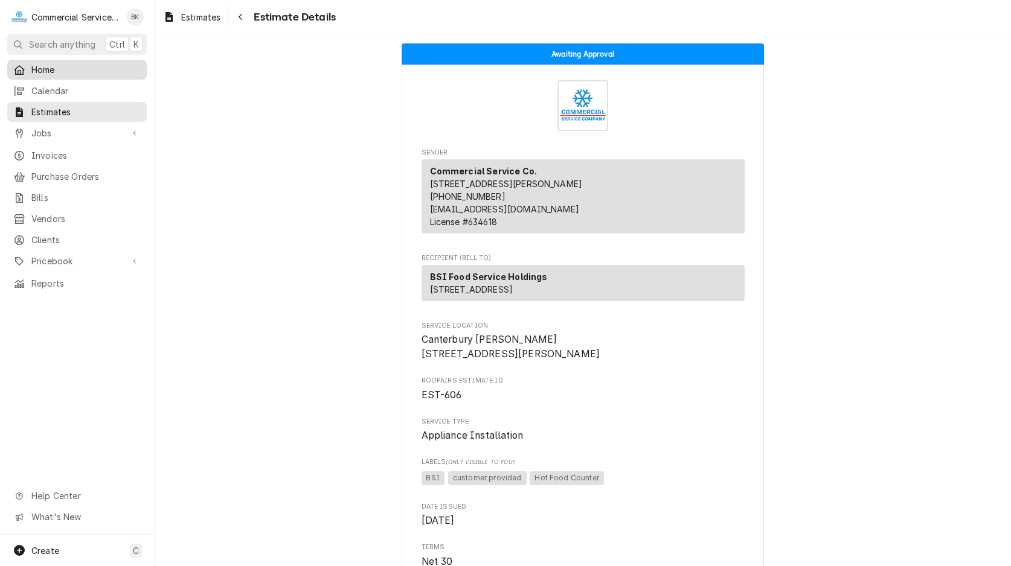
click at [48, 67] on span "Home" at bounding box center [85, 69] width 109 height 13
